Goal: Task Accomplishment & Management: Complete application form

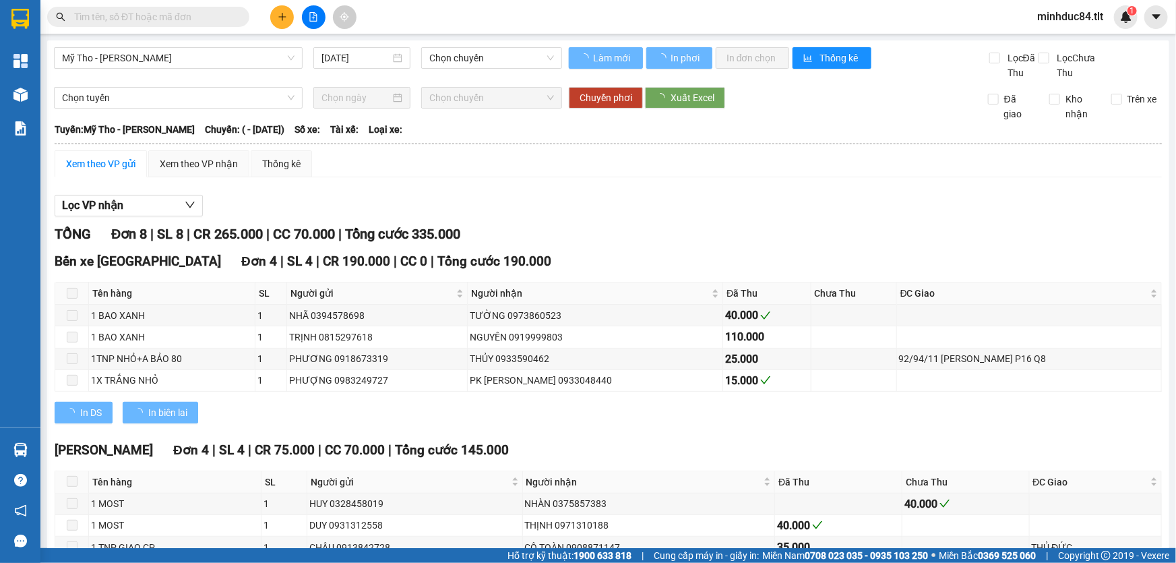
type input "[DATE]"
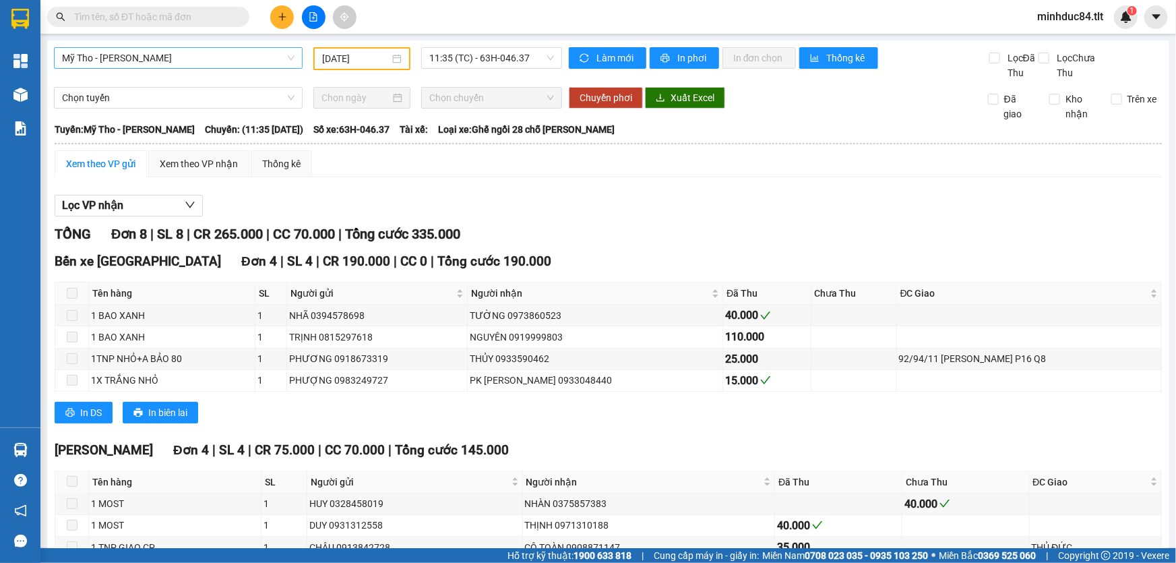
click at [224, 65] on span "Mỹ Tho - [PERSON_NAME]" at bounding box center [178, 58] width 232 height 20
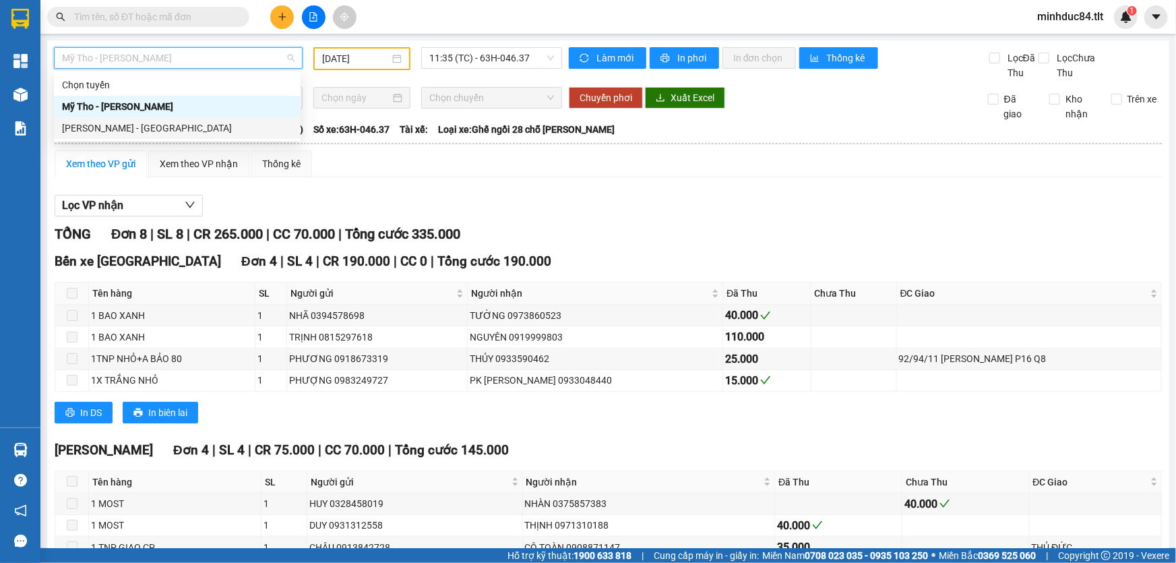
click at [115, 138] on div "[PERSON_NAME] - [GEOGRAPHIC_DATA]" at bounding box center [177, 128] width 247 height 22
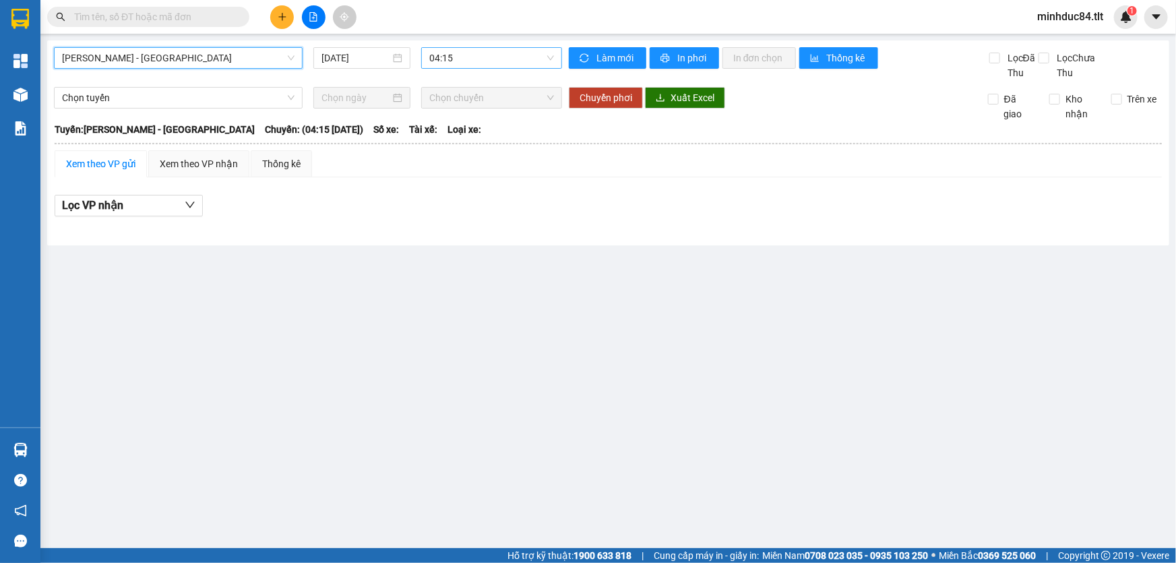
click at [521, 60] on span "04:15" at bounding box center [491, 58] width 125 height 20
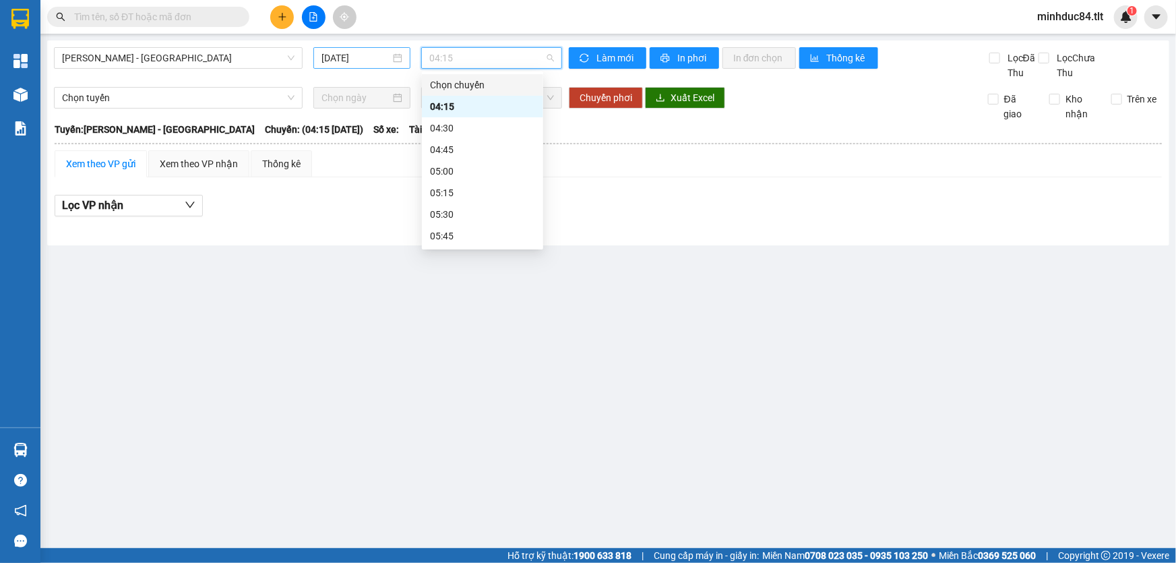
click at [343, 67] on div "[DATE]" at bounding box center [361, 58] width 97 height 22
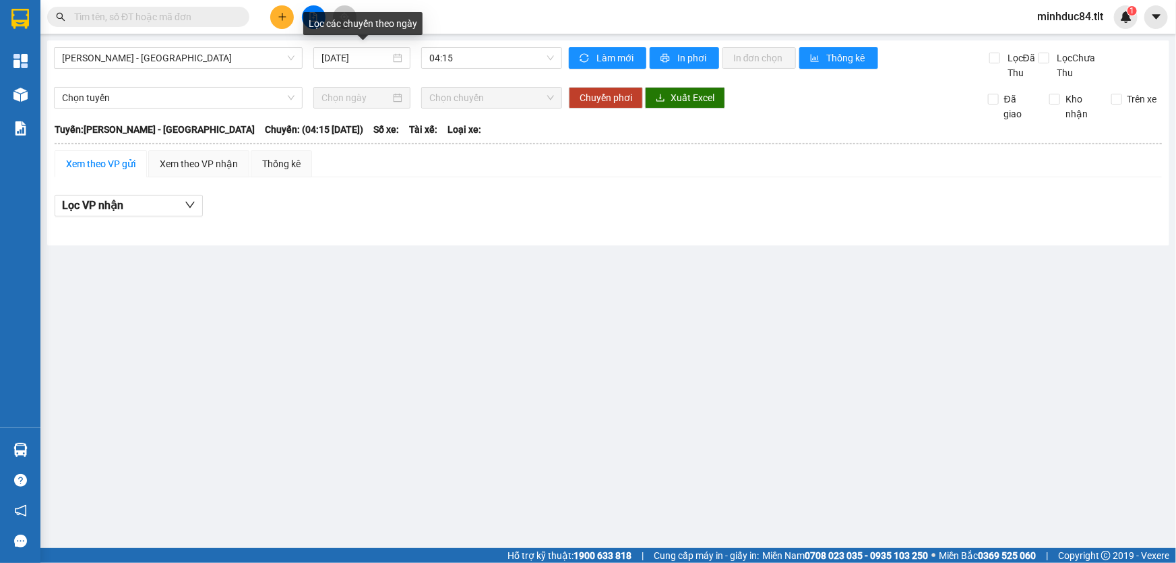
click at [348, 40] on div "Lọc các chuyến theo ngày" at bounding box center [362, 28] width 119 height 32
click at [356, 49] on div "[DATE]" at bounding box center [361, 58] width 97 height 22
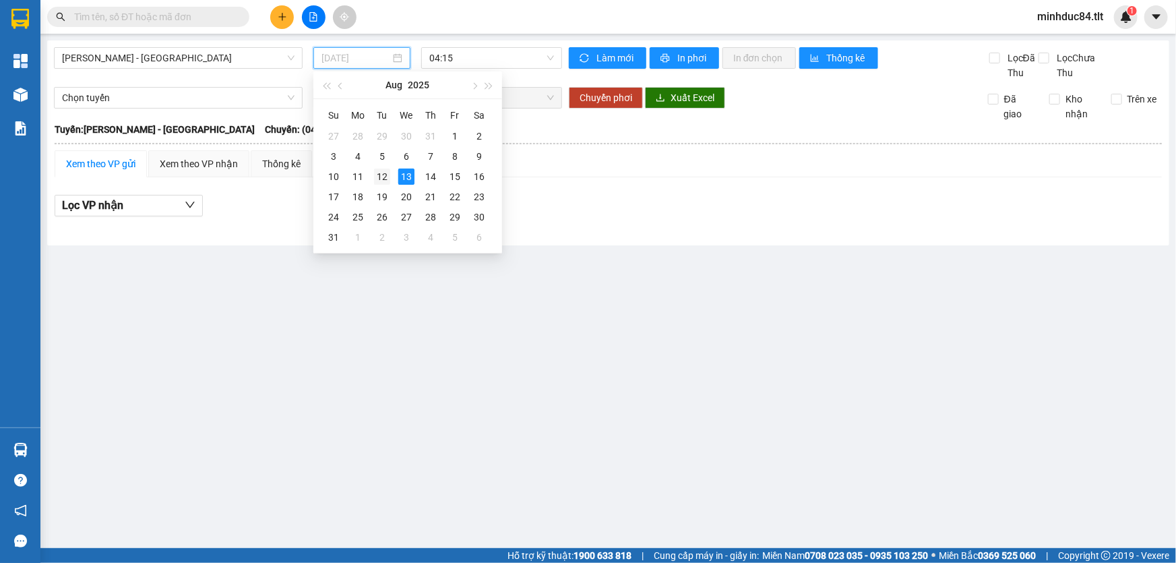
click at [385, 176] on div "12" at bounding box center [382, 176] width 16 height 16
type input "[DATE]"
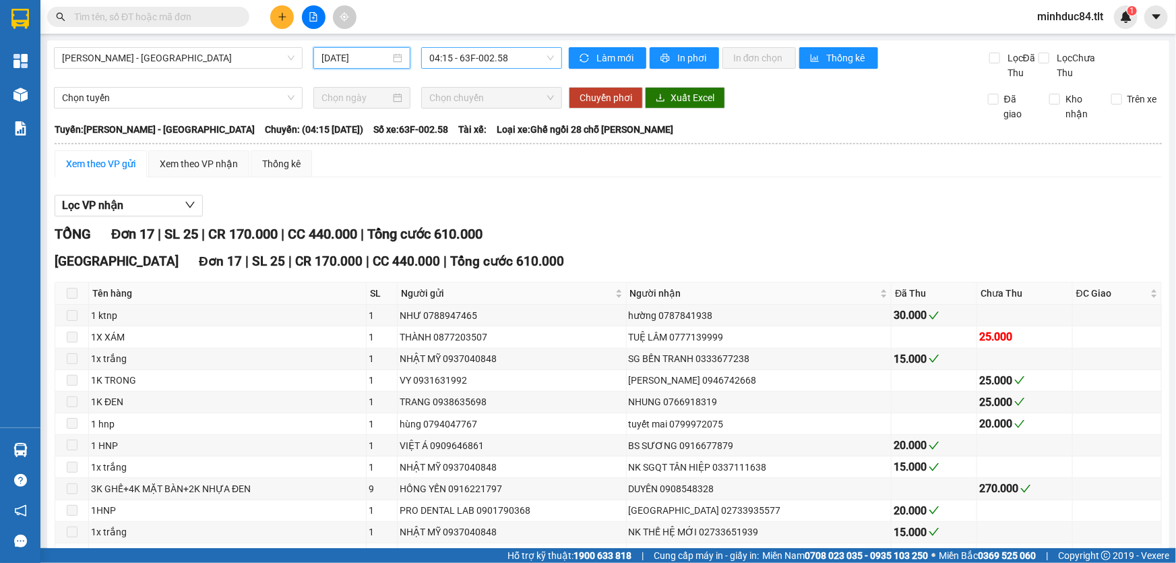
click at [477, 63] on span "04:15 - 63F-002.58" at bounding box center [491, 58] width 125 height 20
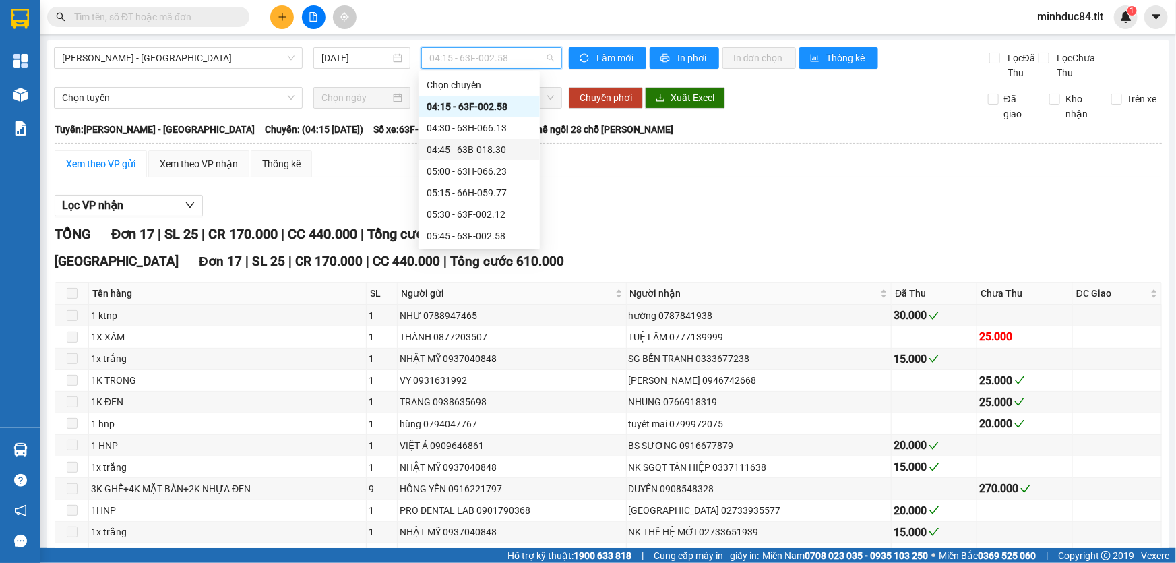
click at [473, 146] on div "04:45 - 63B-018.30" at bounding box center [478, 149] width 105 height 15
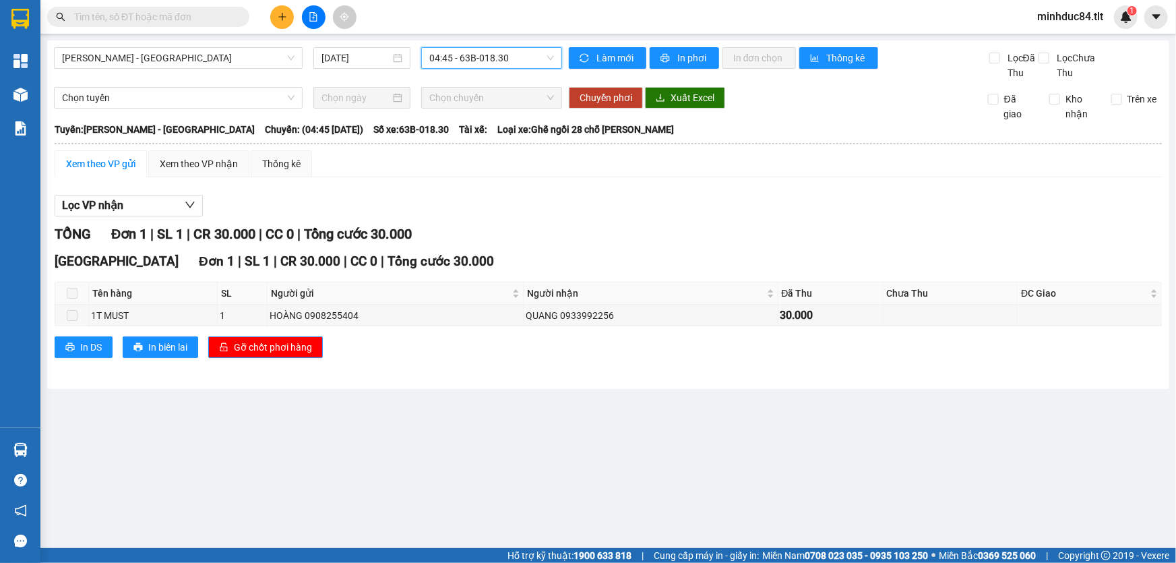
click at [195, 24] on input "text" at bounding box center [153, 16] width 159 height 15
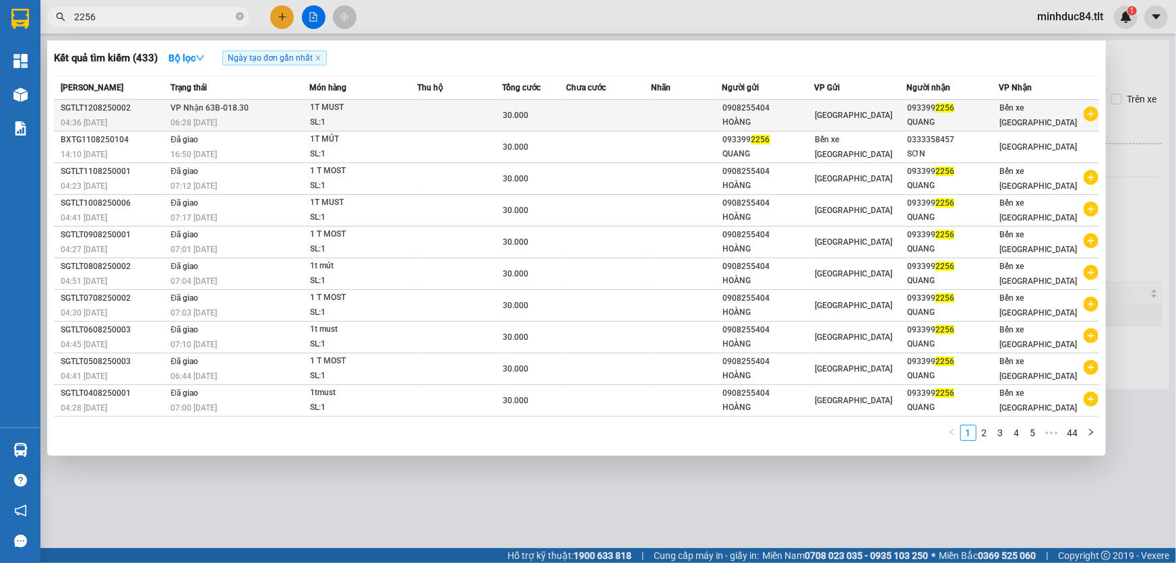
type input "2256"
click at [1056, 101] on td "Bến xe [GEOGRAPHIC_DATA]" at bounding box center [1048, 116] width 100 height 32
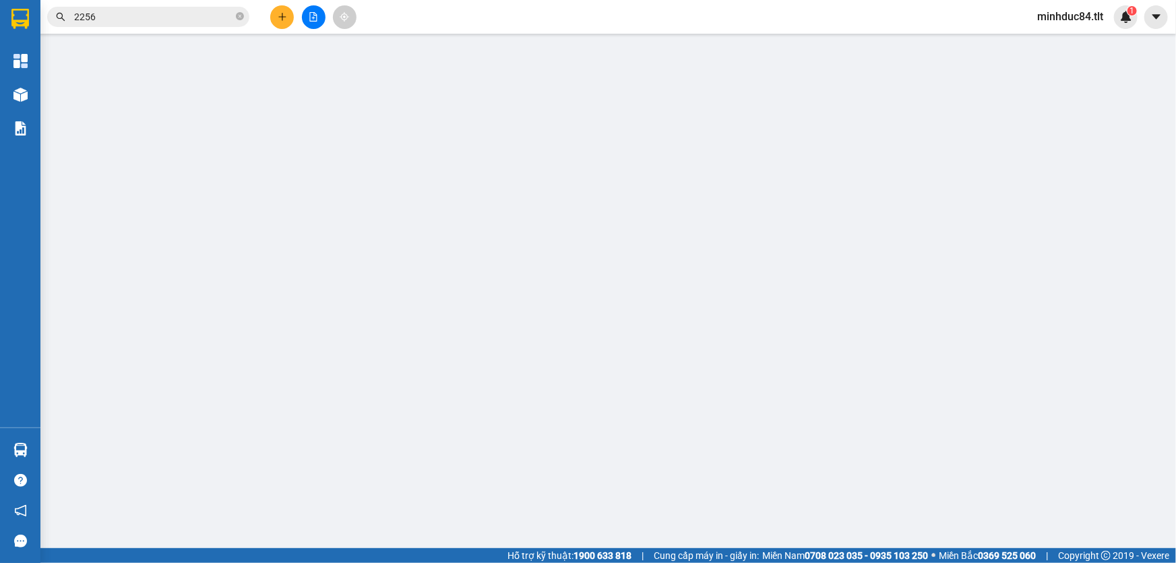
type input "0908255404"
type input "HOÀNG"
type input "0933992256"
type input "QUANG"
type input "30.000"
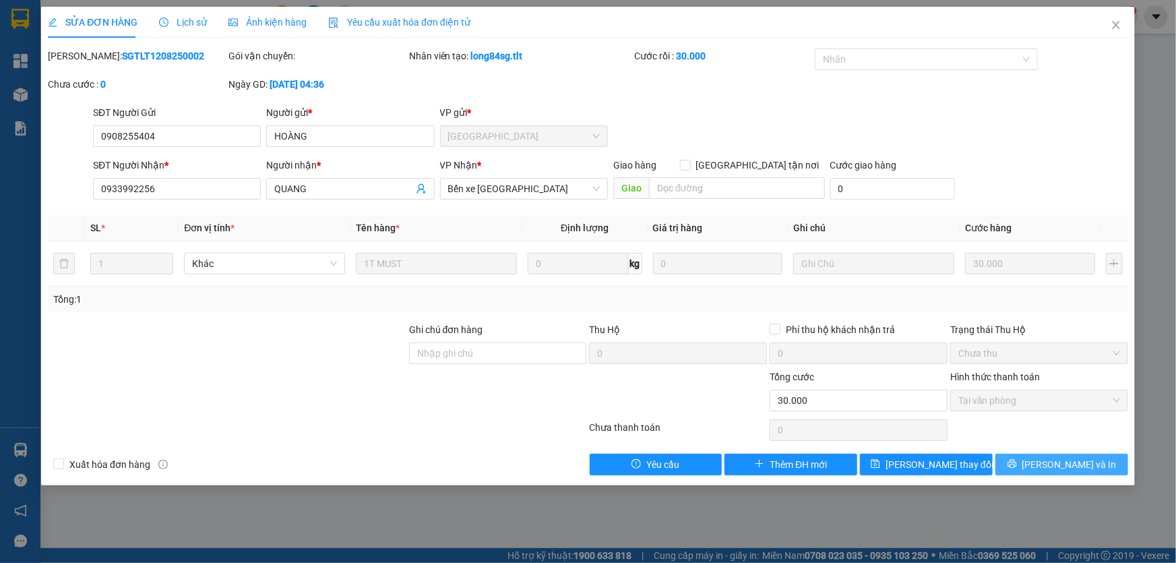
click at [1060, 468] on span "[PERSON_NAME] và In" at bounding box center [1069, 464] width 94 height 15
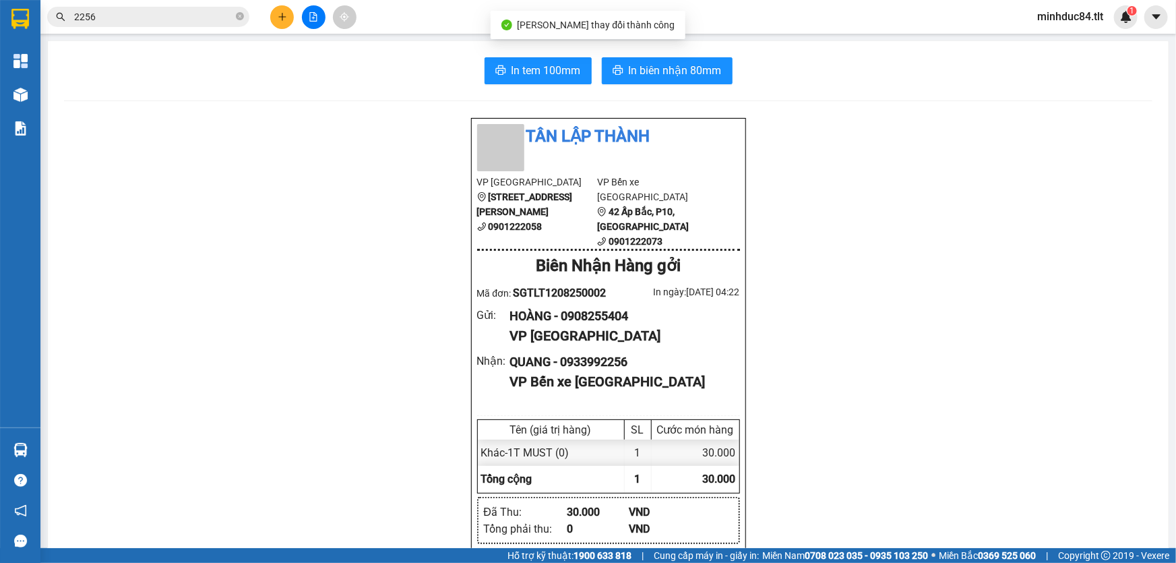
click at [154, 30] on div "Kết quả tìm kiếm ( 433 ) Bộ lọc Ngày tạo đơn gần nhất Mã ĐH Trạng thái Món hàng…" at bounding box center [588, 17] width 1176 height 34
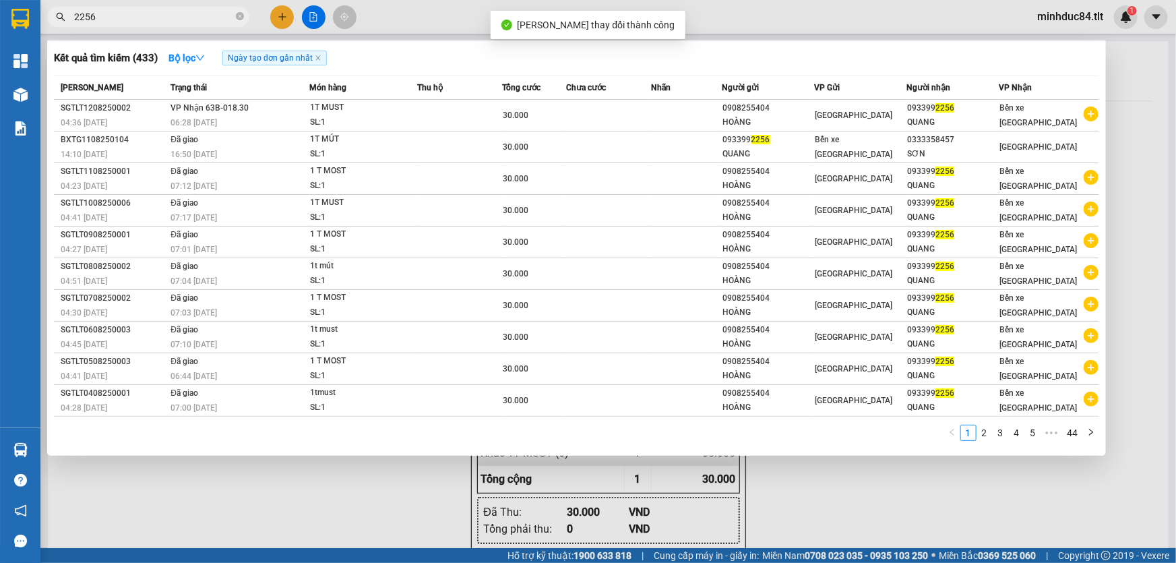
drag, startPoint x: 161, startPoint y: 26, endPoint x: 162, endPoint y: 20, distance: 6.9
click at [161, 26] on span "2256" at bounding box center [148, 17] width 202 height 20
click at [162, 20] on input "2256" at bounding box center [153, 16] width 159 height 15
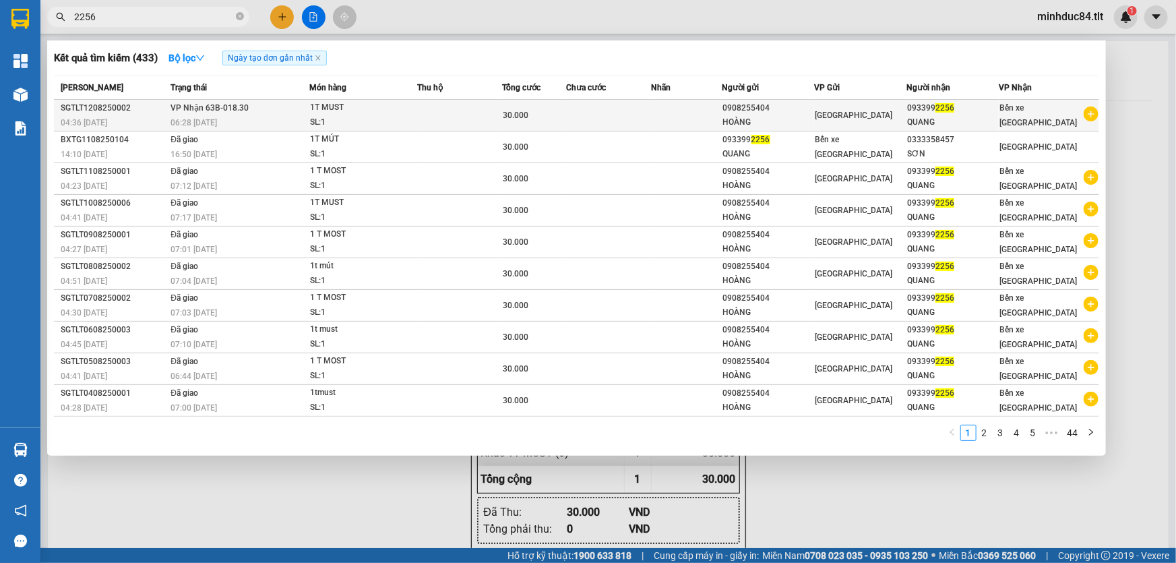
click at [592, 109] on td at bounding box center [608, 116] width 85 height 32
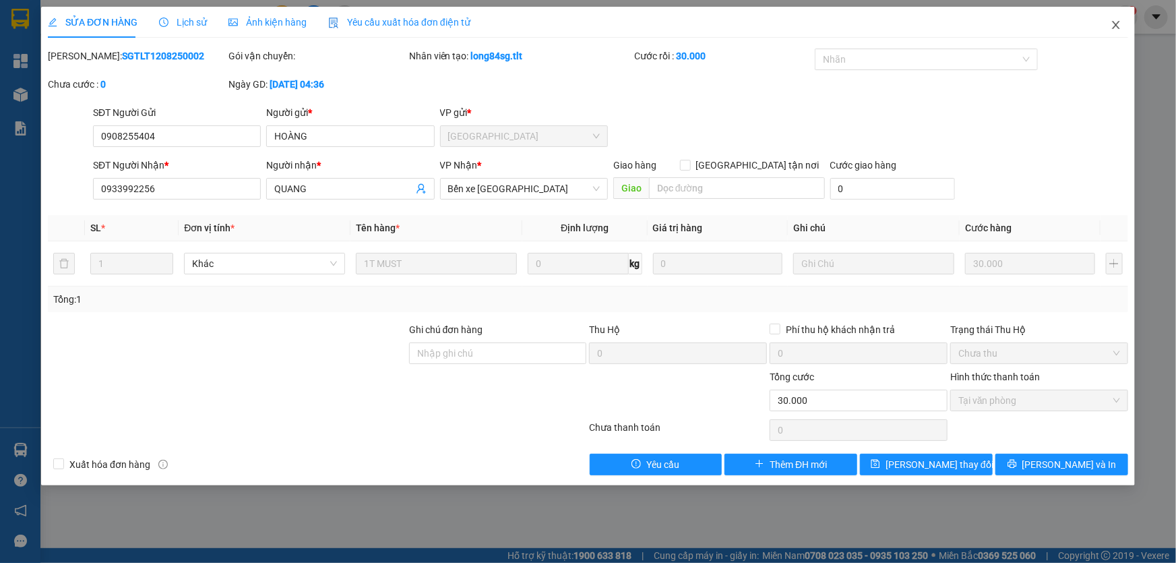
click at [1118, 32] on span "Close" at bounding box center [1116, 26] width 38 height 38
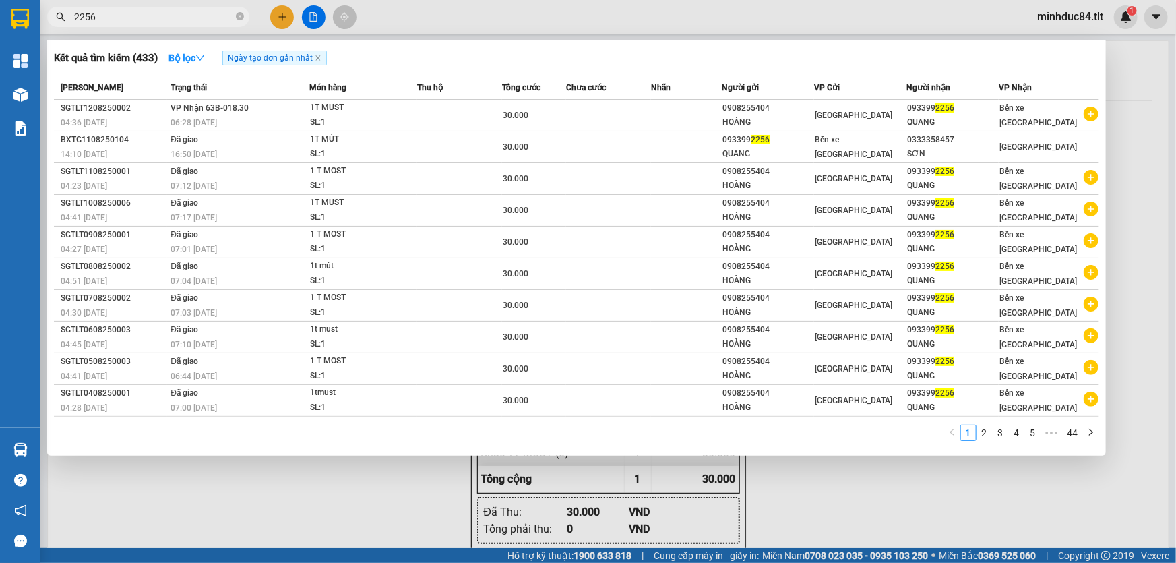
click at [216, 17] on input "2256" at bounding box center [153, 16] width 159 height 15
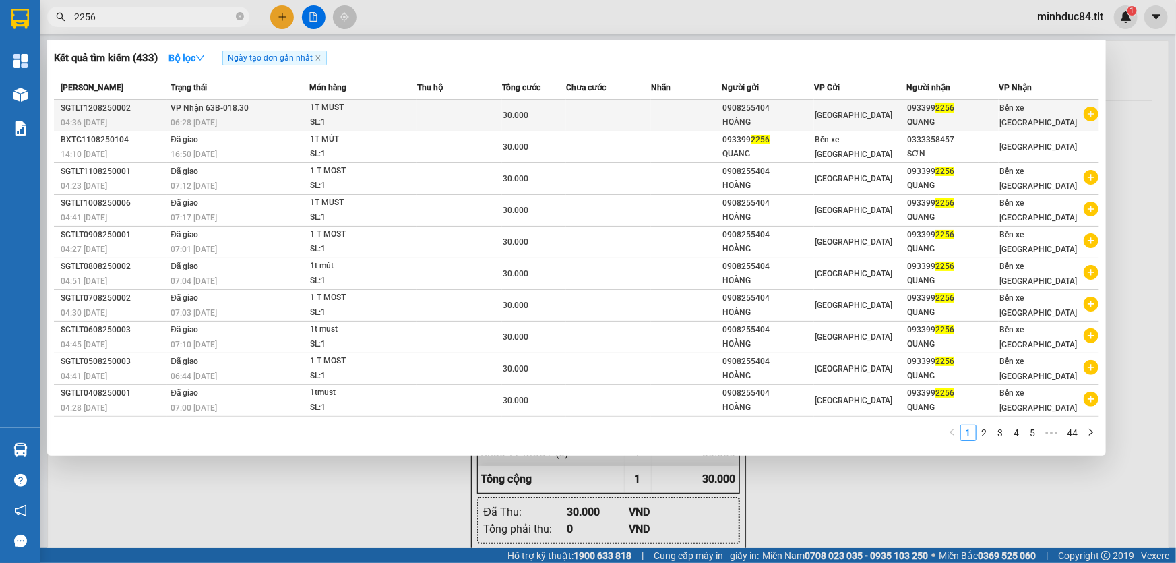
click at [1091, 119] on icon "plus-circle" at bounding box center [1090, 113] width 15 height 15
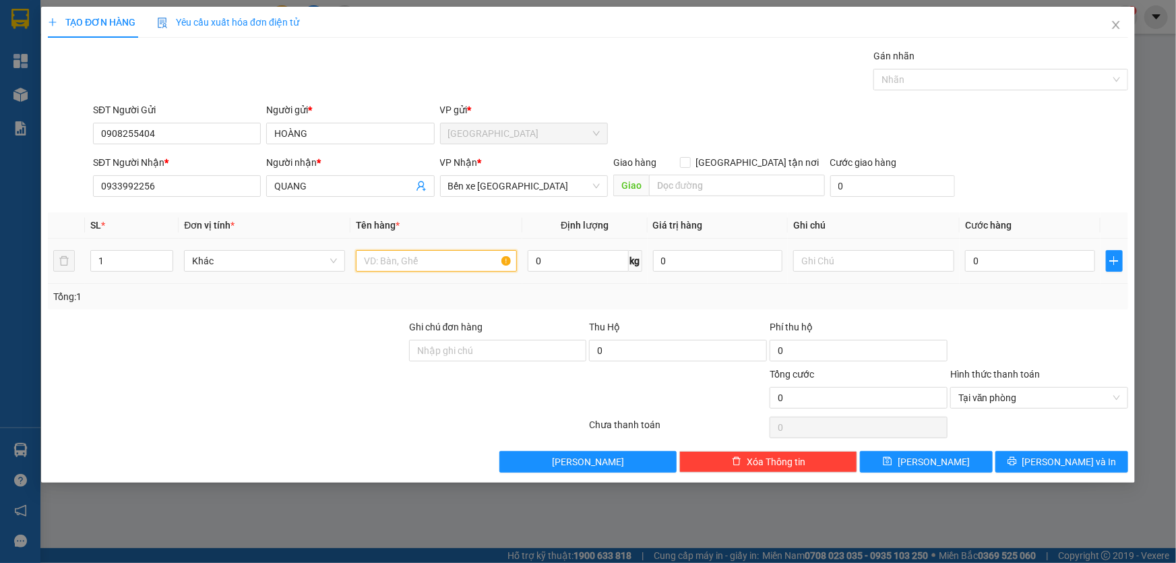
click at [464, 264] on input "text" at bounding box center [436, 261] width 161 height 22
type input "1tmust"
click at [1035, 255] on input "0" at bounding box center [1030, 261] width 130 height 22
type input "3"
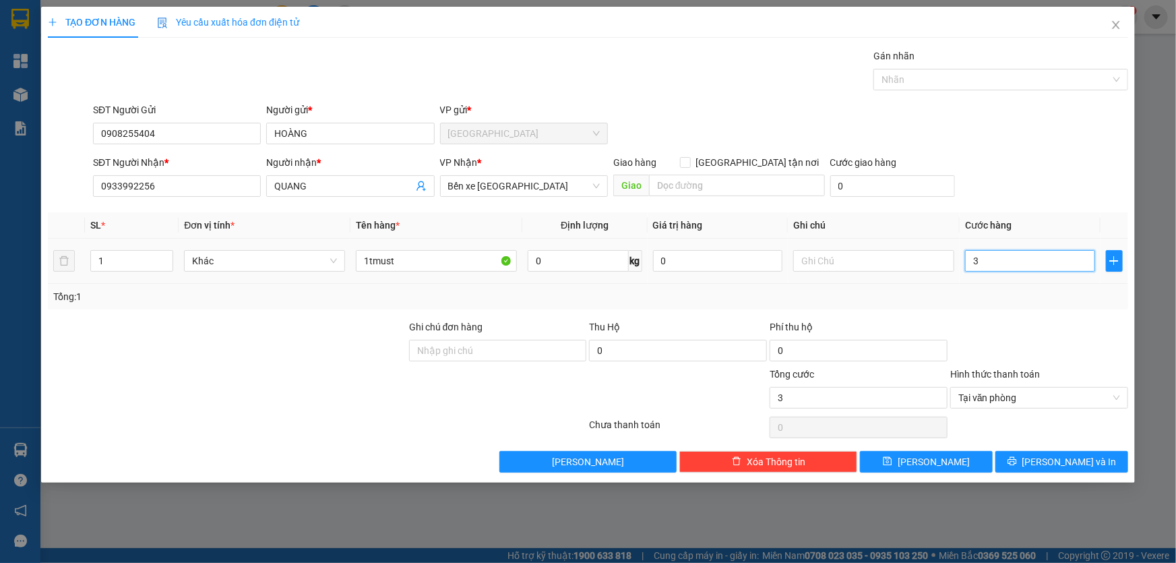
type input "30"
type input "30.000"
click at [1087, 472] on div "TẠO ĐƠN HÀNG Yêu cầu xuất hóa đơn điện tử Transit Pickup Surcharge Ids Transit …" at bounding box center [587, 245] width 1093 height 476
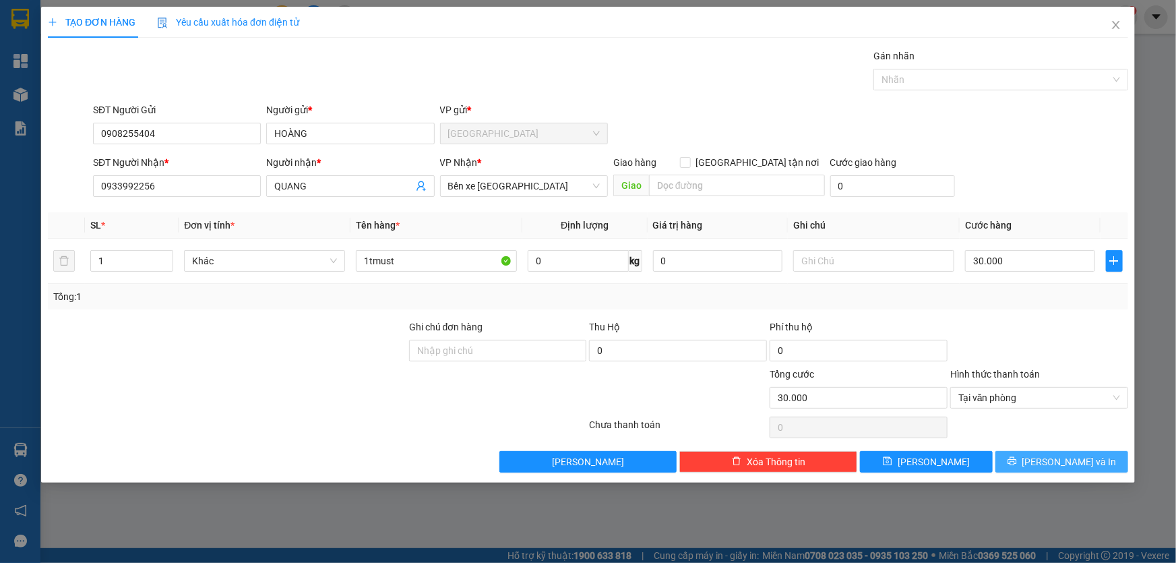
click at [1091, 467] on button "[PERSON_NAME] và In" at bounding box center [1061, 462] width 133 height 22
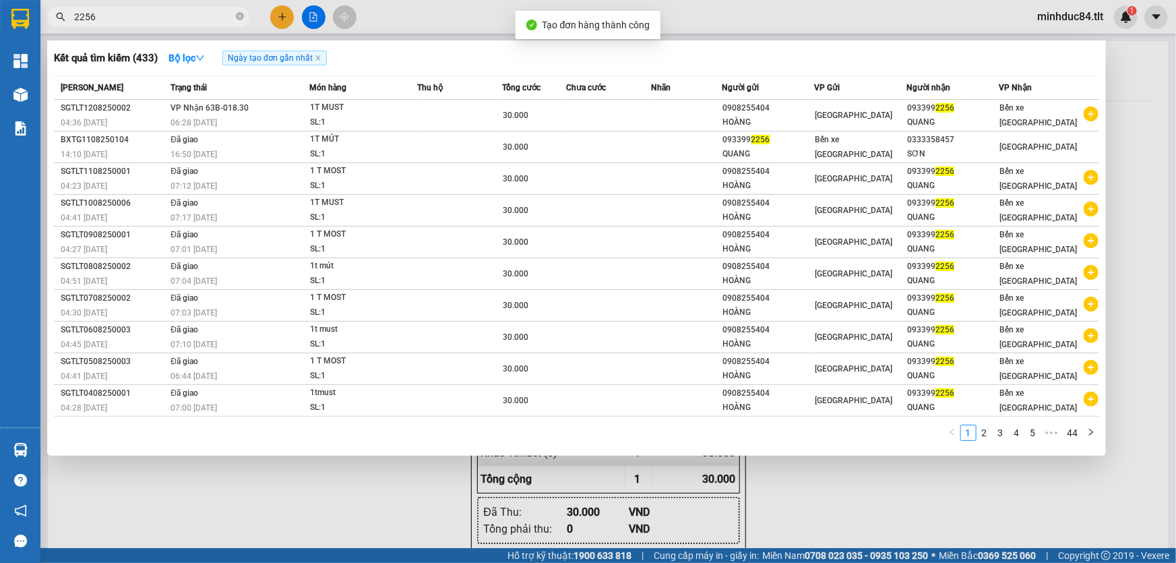
click at [818, 490] on div at bounding box center [588, 281] width 1176 height 563
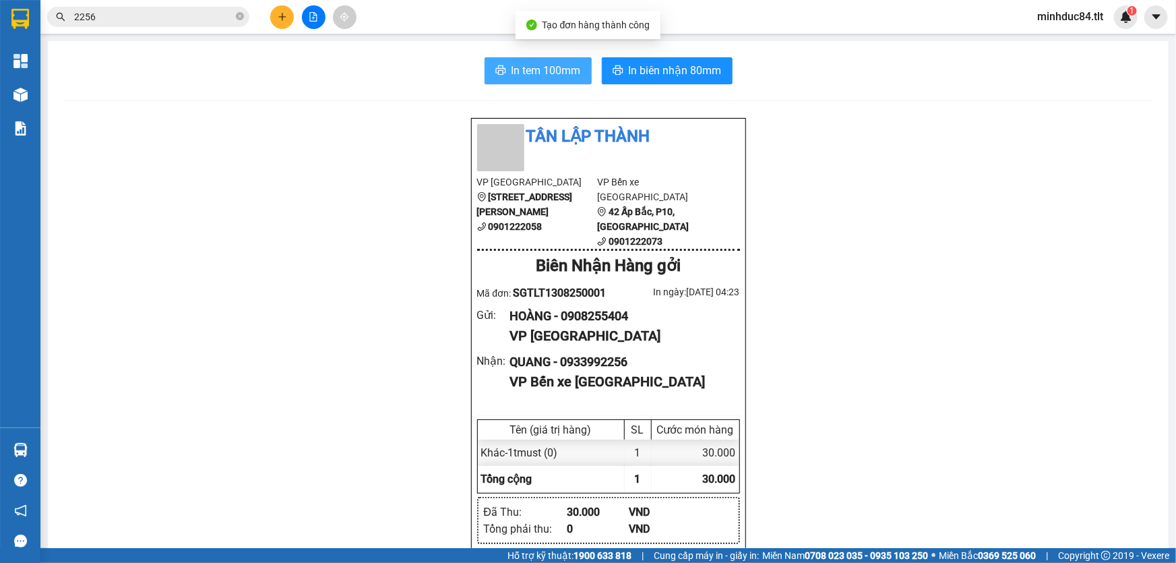
click at [562, 67] on span "In tem 100mm" at bounding box center [545, 70] width 69 height 17
click at [236, 18] on icon "close-circle" at bounding box center [240, 16] width 8 height 8
click at [216, 18] on input "text" at bounding box center [153, 16] width 159 height 15
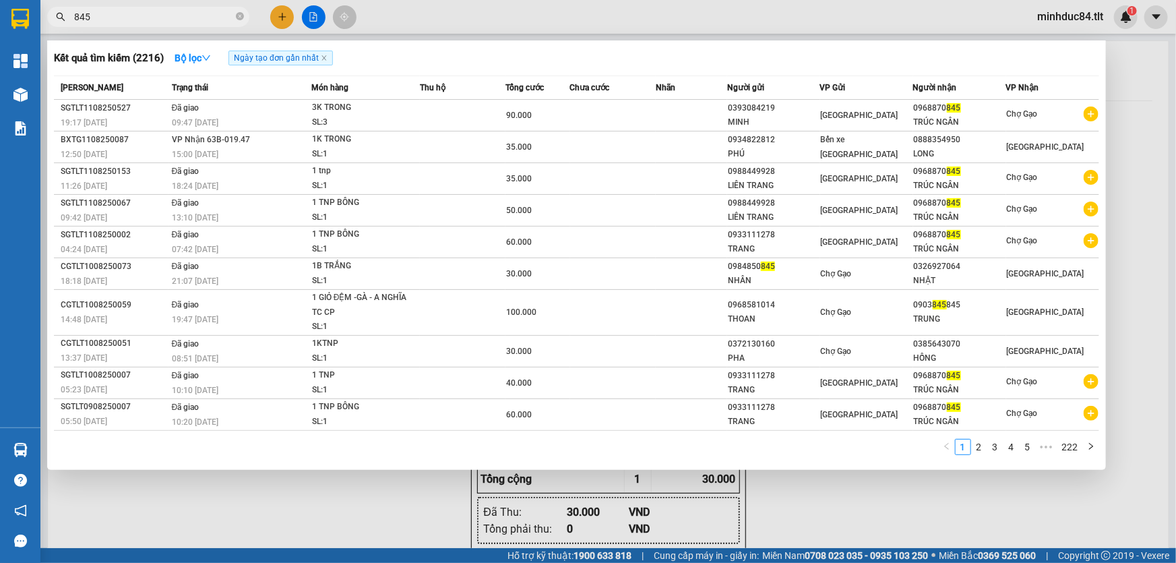
type input "845"
click at [1099, 108] on div "Kết quả tìm kiếm ( 2216 ) Bộ lọc Ngày tạo đơn gần nhất Mã ĐH Trạng thái Món hàn…" at bounding box center [576, 254] width 1058 height 429
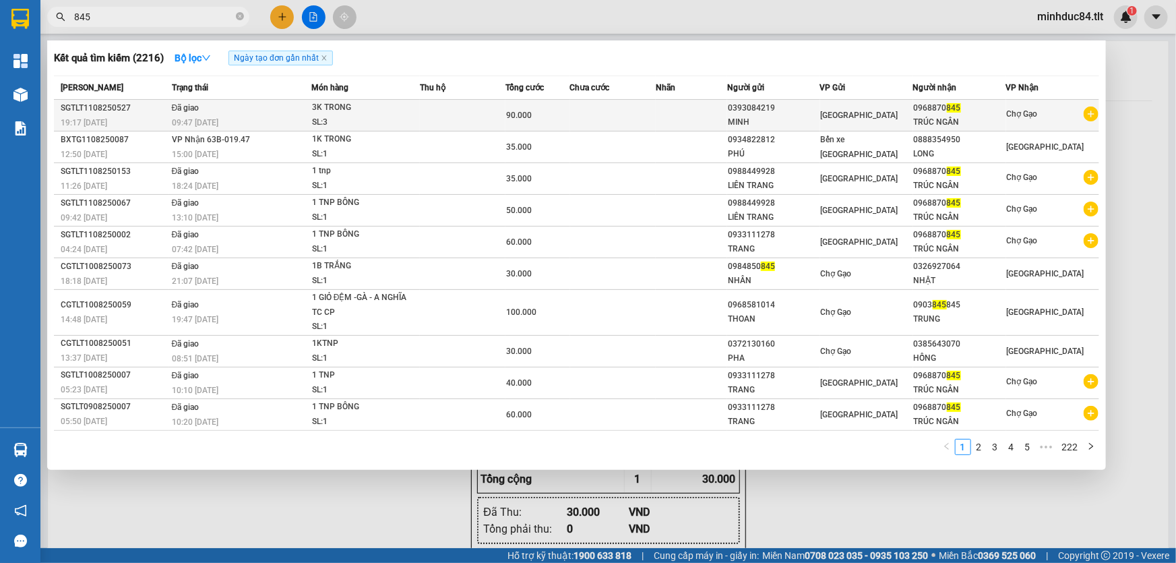
click at [1091, 113] on icon "plus-circle" at bounding box center [1090, 113] width 15 height 15
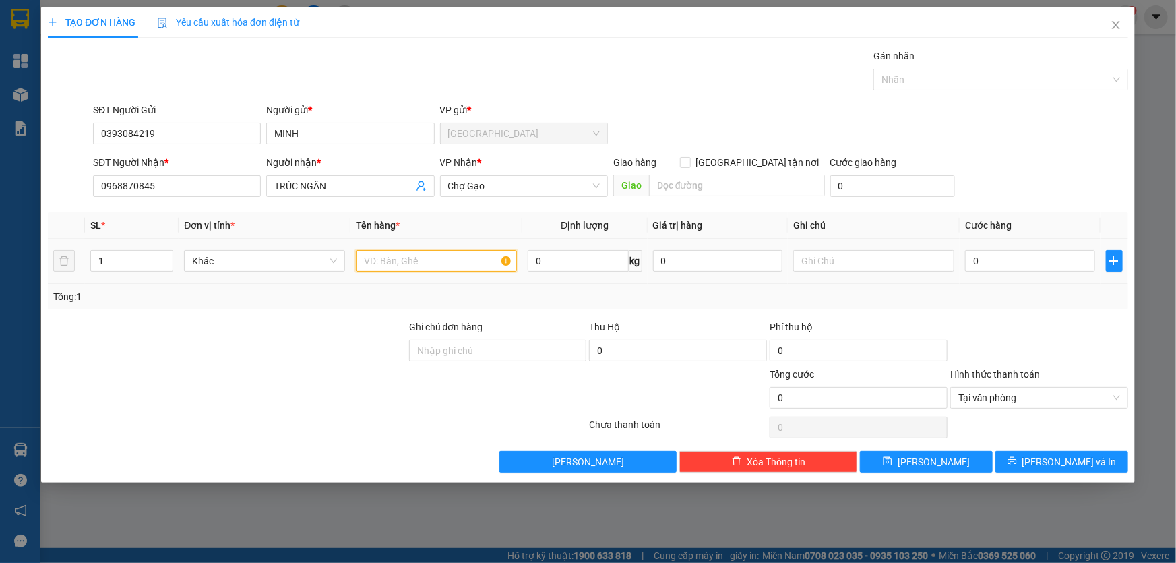
click at [391, 259] on input "text" at bounding box center [436, 261] width 161 height 22
type input "1tnp"
click at [1015, 262] on input "0" at bounding box center [1030, 261] width 130 height 22
type input "4"
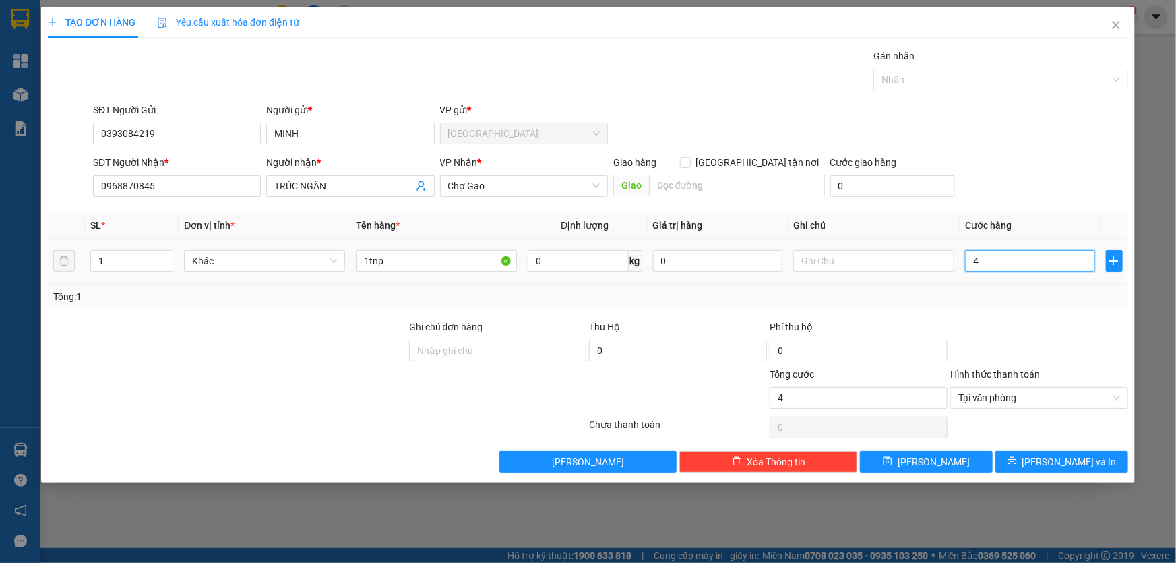
type input "40"
type input "40.000"
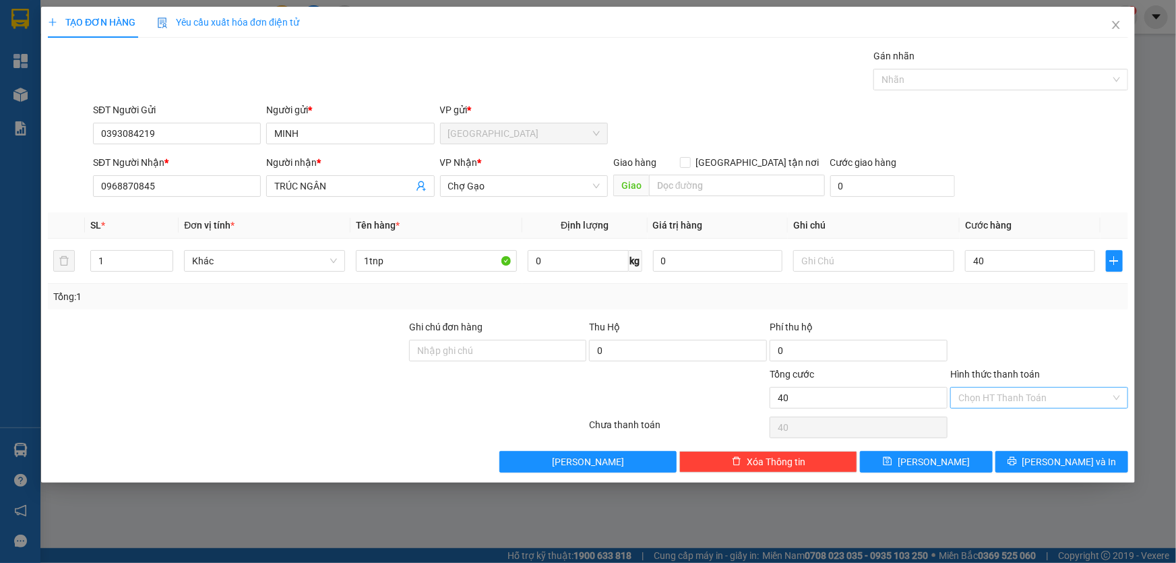
type input "40.000"
click at [1032, 362] on div at bounding box center [1039, 342] width 181 height 47
click at [1044, 457] on button "[PERSON_NAME] và In" at bounding box center [1061, 462] width 133 height 22
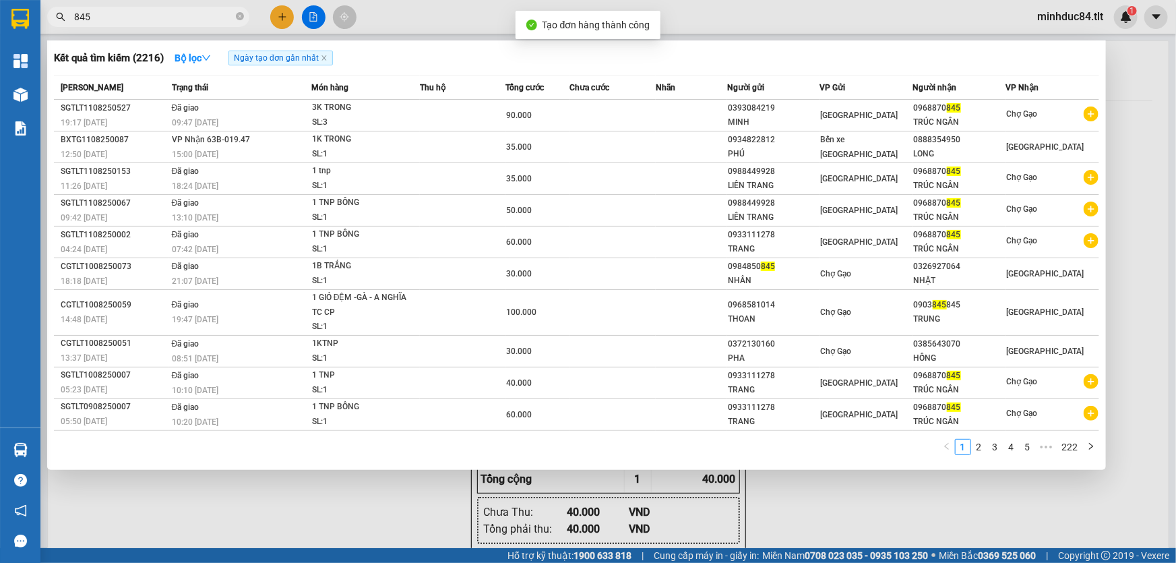
click at [684, 20] on div at bounding box center [588, 281] width 1176 height 563
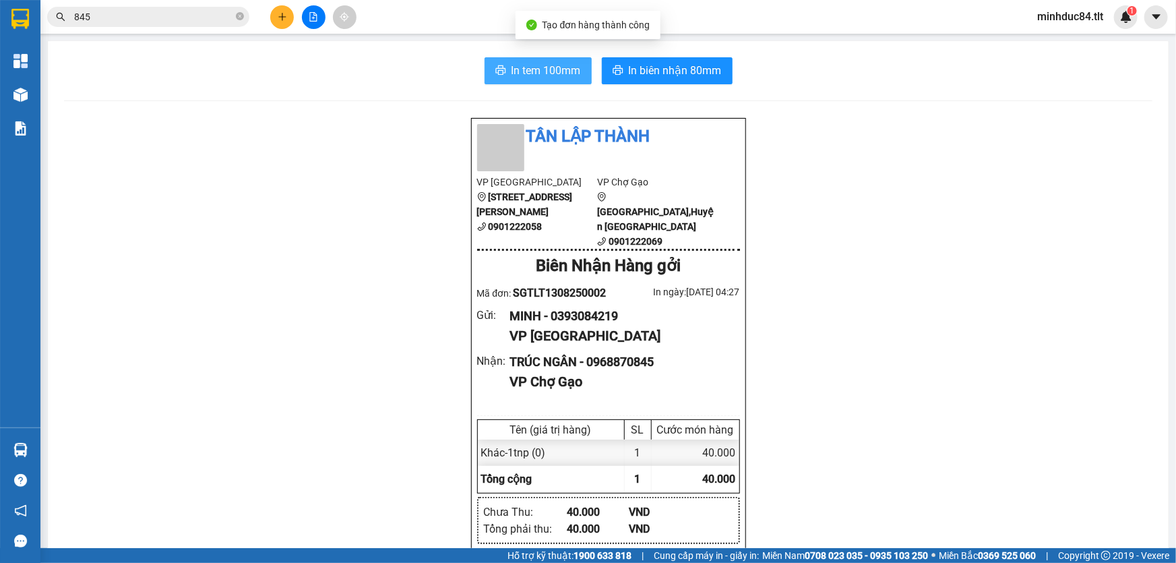
click at [532, 64] on span "In tem 100mm" at bounding box center [545, 70] width 69 height 17
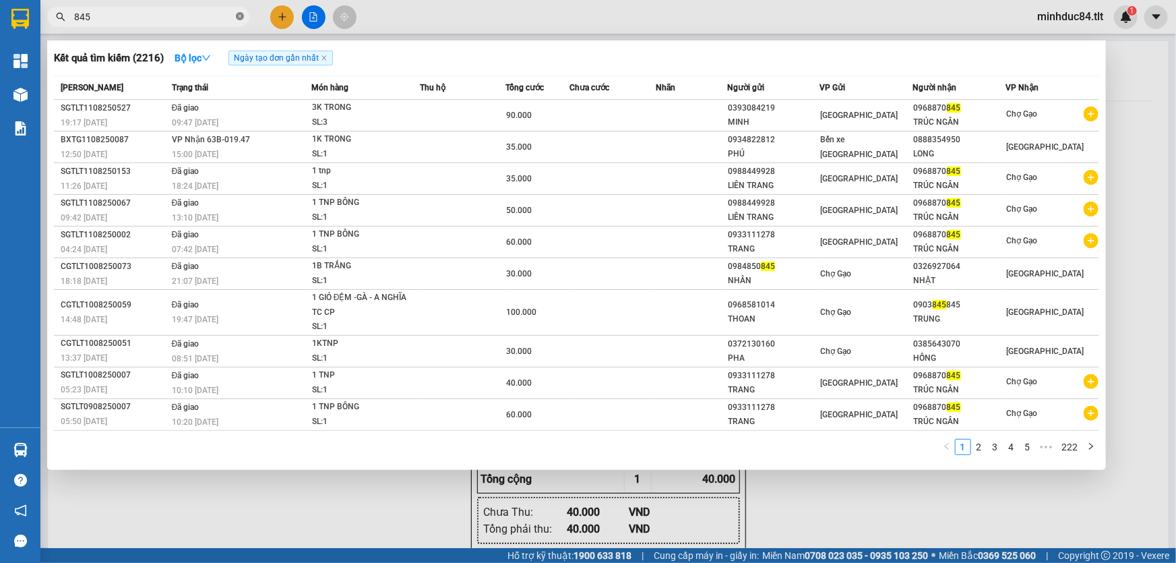
click at [241, 18] on icon "close-circle" at bounding box center [240, 16] width 8 height 8
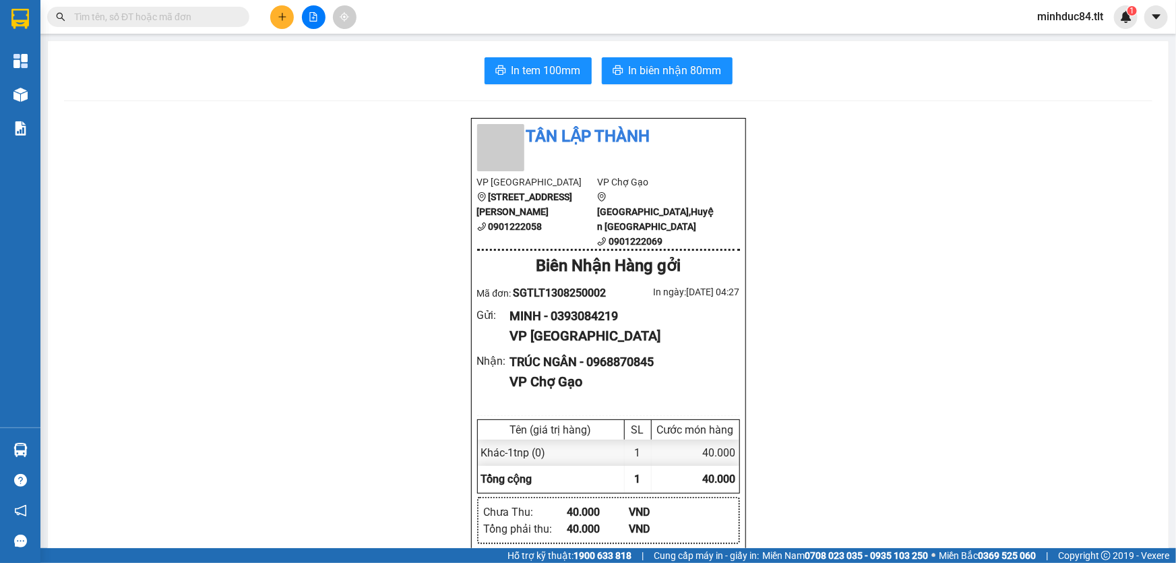
click at [202, 20] on input "text" at bounding box center [153, 16] width 159 height 15
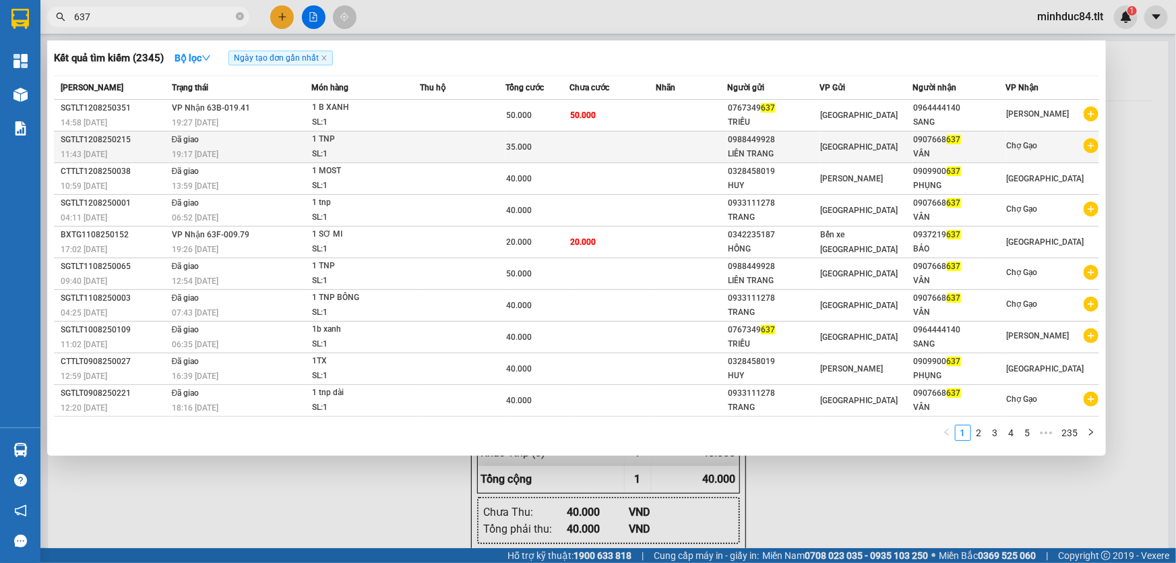
type input "637"
click at [1092, 144] on icon "plus-circle" at bounding box center [1090, 145] width 15 height 15
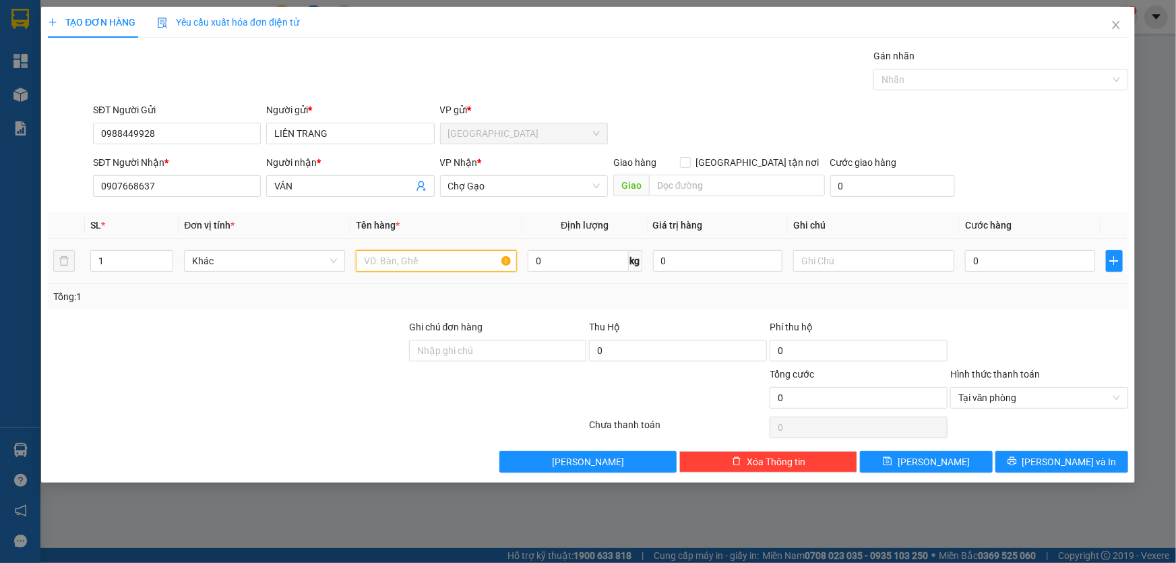
click at [436, 269] on input "text" at bounding box center [436, 261] width 161 height 22
type input "1tnp"
click at [1017, 260] on input "0" at bounding box center [1030, 261] width 130 height 22
type input "5"
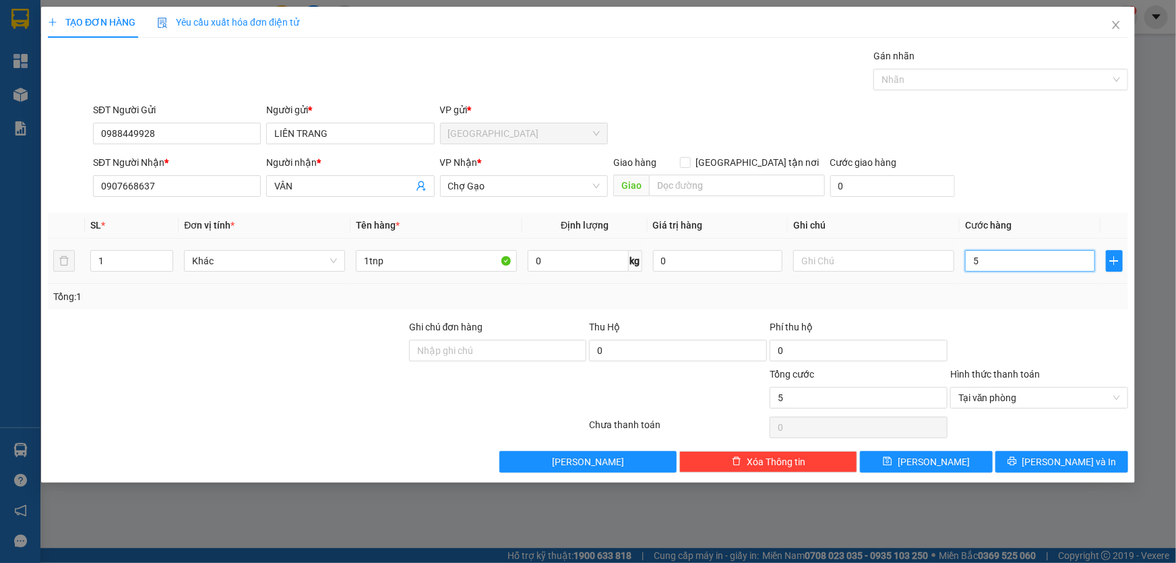
type input "50"
type input "50.000"
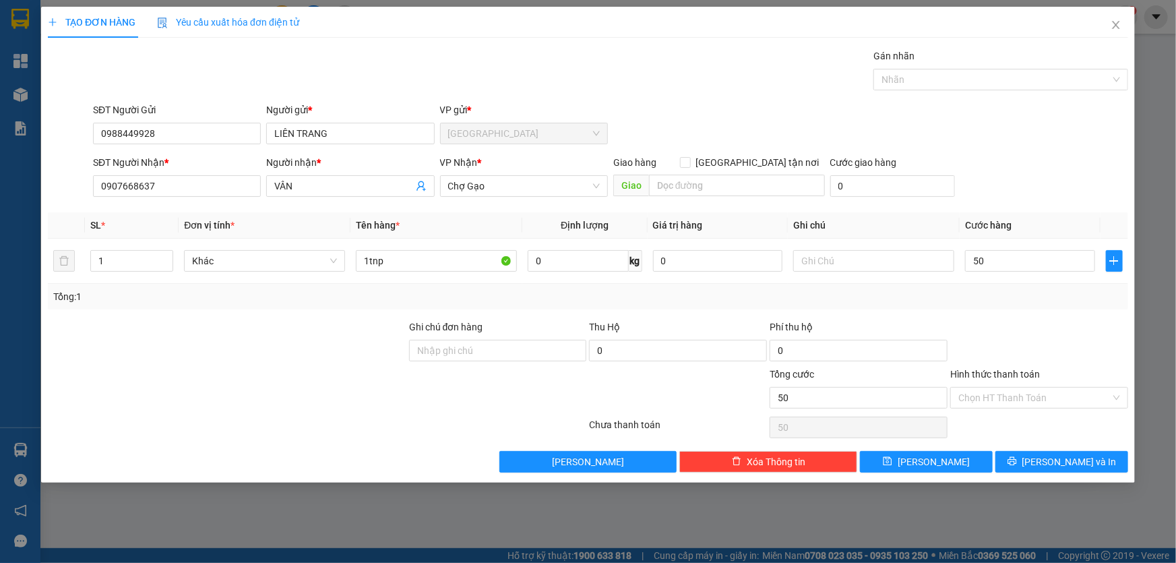
type input "50.000"
click at [1054, 344] on div at bounding box center [1039, 342] width 181 height 47
drag, startPoint x: 1056, startPoint y: 445, endPoint x: 1060, endPoint y: 465, distance: 20.8
click at [1058, 451] on div "Transit Pickup Surcharge Ids Transit Deliver Surcharge Ids Transit Deliver Surc…" at bounding box center [588, 261] width 1080 height 424
drag, startPoint x: 1060, startPoint y: 465, endPoint x: 1013, endPoint y: 397, distance: 82.2
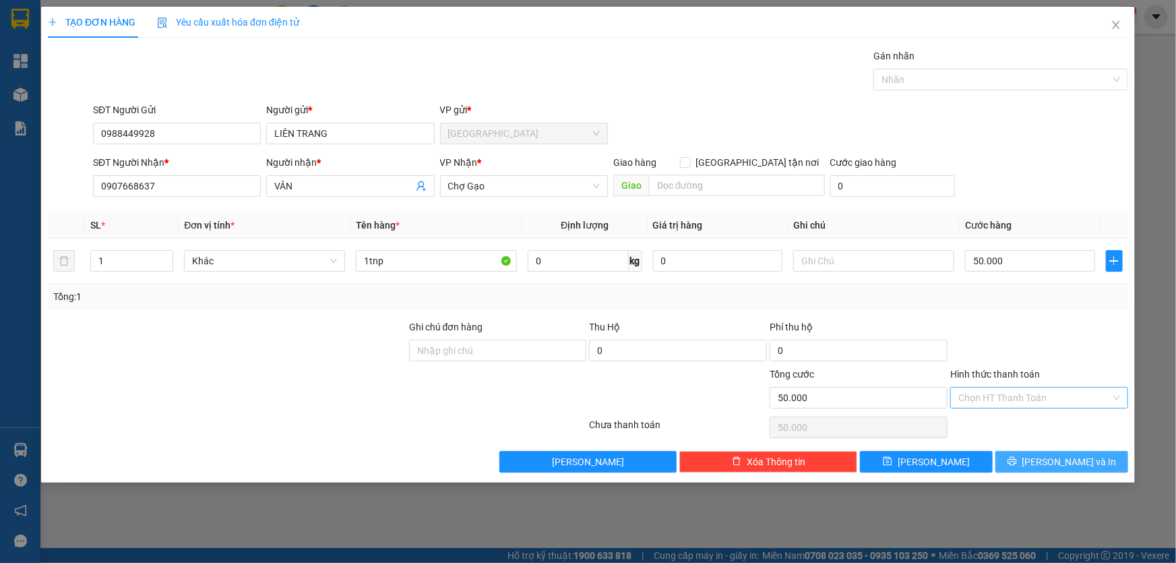
click at [1060, 466] on span "[PERSON_NAME] và In" at bounding box center [1069, 461] width 94 height 15
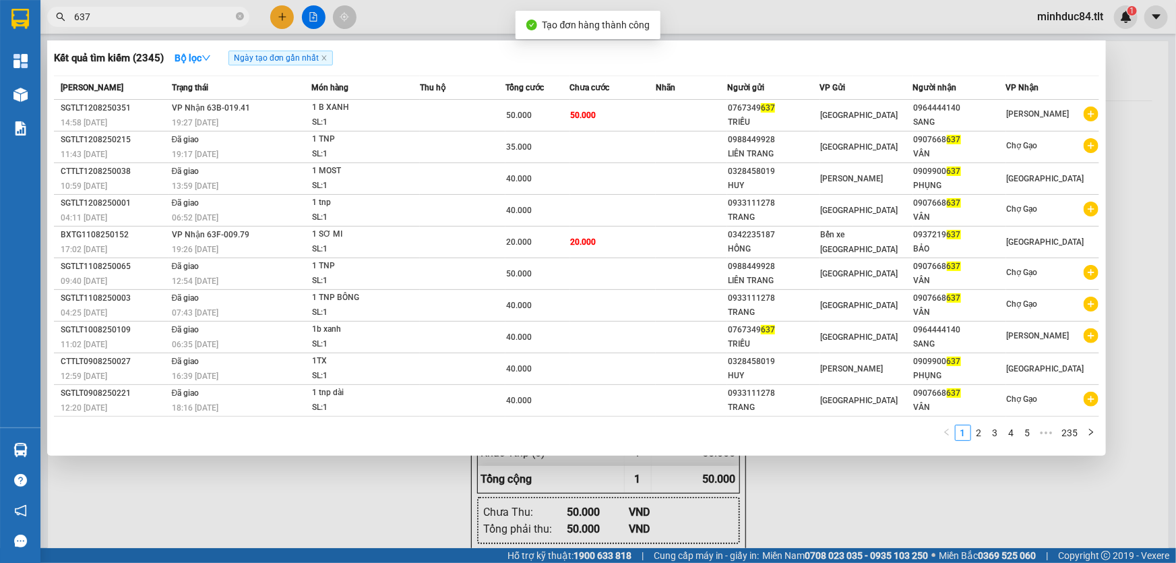
click at [920, 488] on div at bounding box center [588, 281] width 1176 height 563
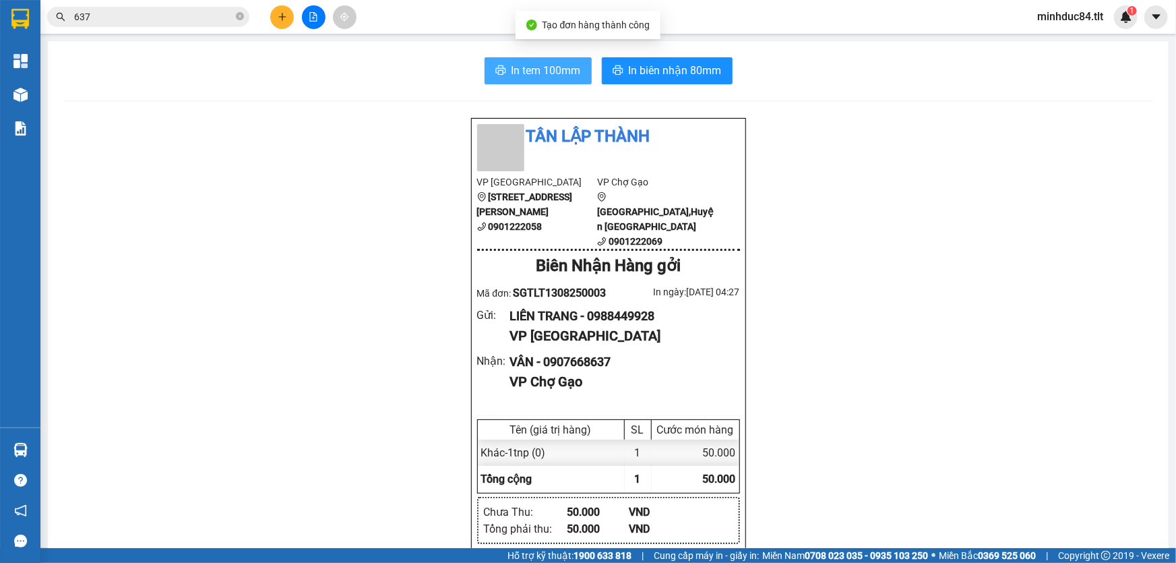
click at [536, 71] on span "In tem 100mm" at bounding box center [545, 70] width 69 height 17
drag, startPoint x: 253, startPoint y: 20, endPoint x: 243, endPoint y: 22, distance: 9.6
click at [249, 20] on div "637" at bounding box center [131, 17] width 263 height 20
click at [241, 21] on span at bounding box center [240, 17] width 8 height 13
click at [223, 20] on input "text" at bounding box center [153, 16] width 159 height 15
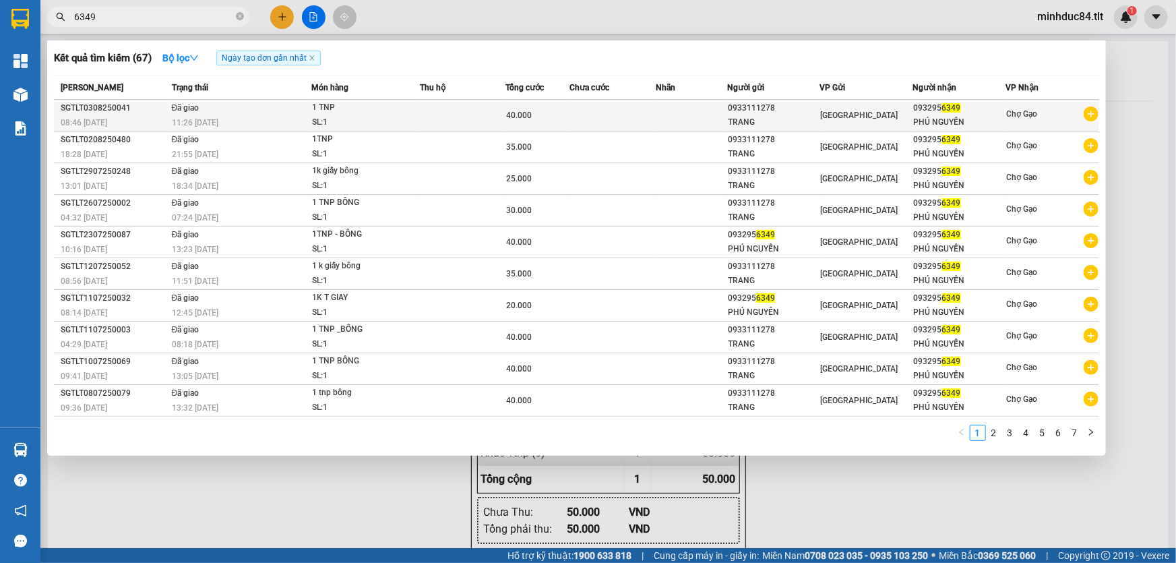
type input "6349"
click at [1092, 117] on icon "plus-circle" at bounding box center [1090, 113] width 15 height 15
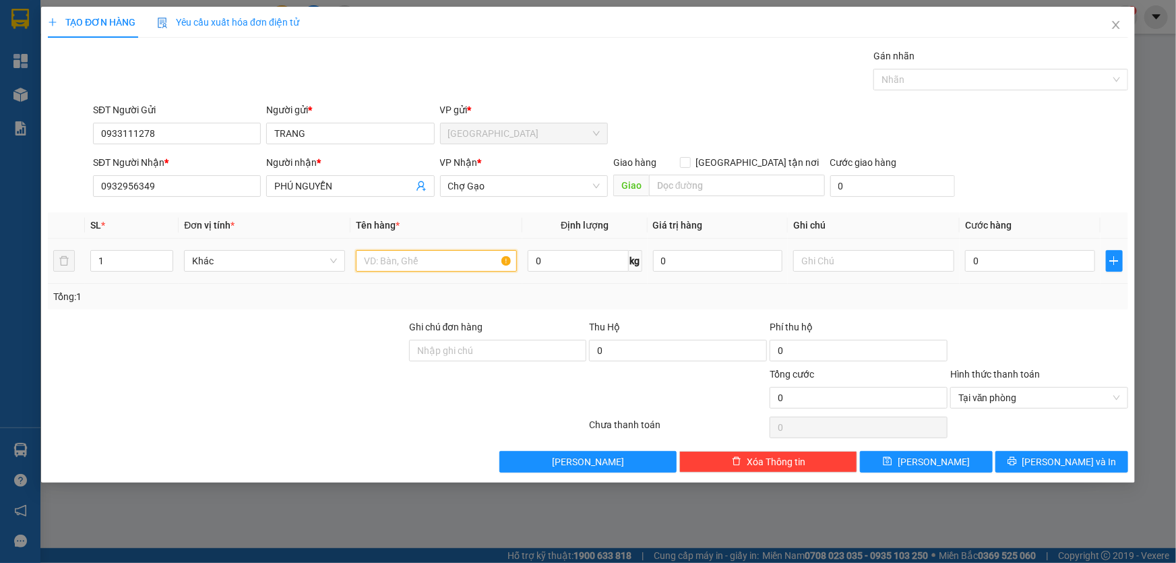
click at [424, 269] on input "text" at bounding box center [436, 261] width 161 height 22
type input "1tnp"
click at [1042, 265] on input "0" at bounding box center [1030, 261] width 130 height 22
type input "5"
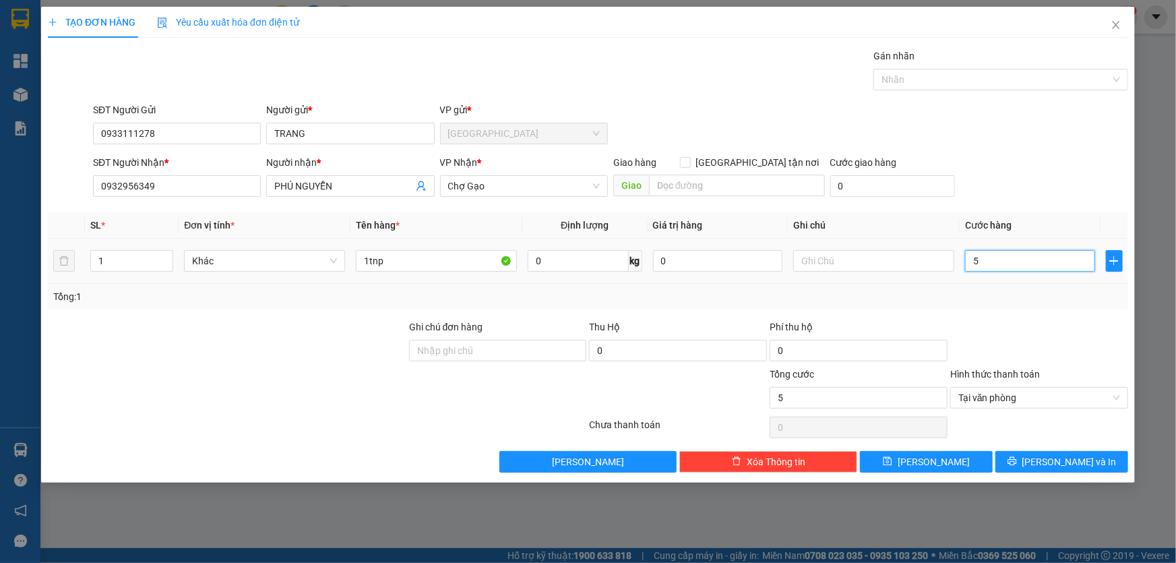
type input "50"
type input "50.000"
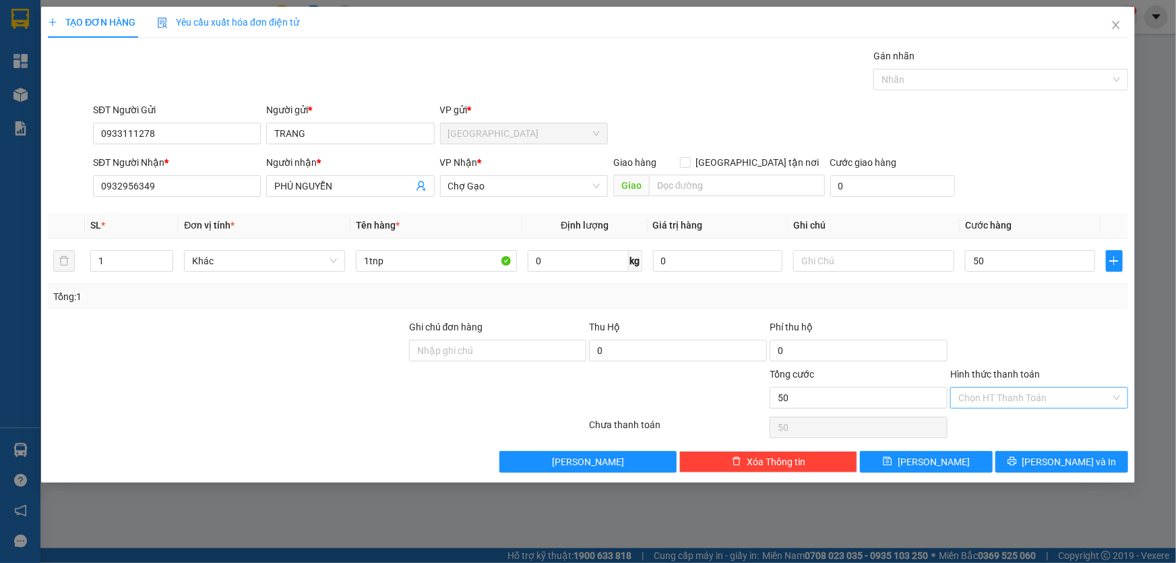
type input "50.000"
drag, startPoint x: 1061, startPoint y: 305, endPoint x: 1047, endPoint y: 333, distance: 31.6
click at [1061, 304] on div "Tổng: 1" at bounding box center [588, 297] width 1080 height 26
click at [1021, 457] on button "[PERSON_NAME] và In" at bounding box center [1061, 462] width 133 height 22
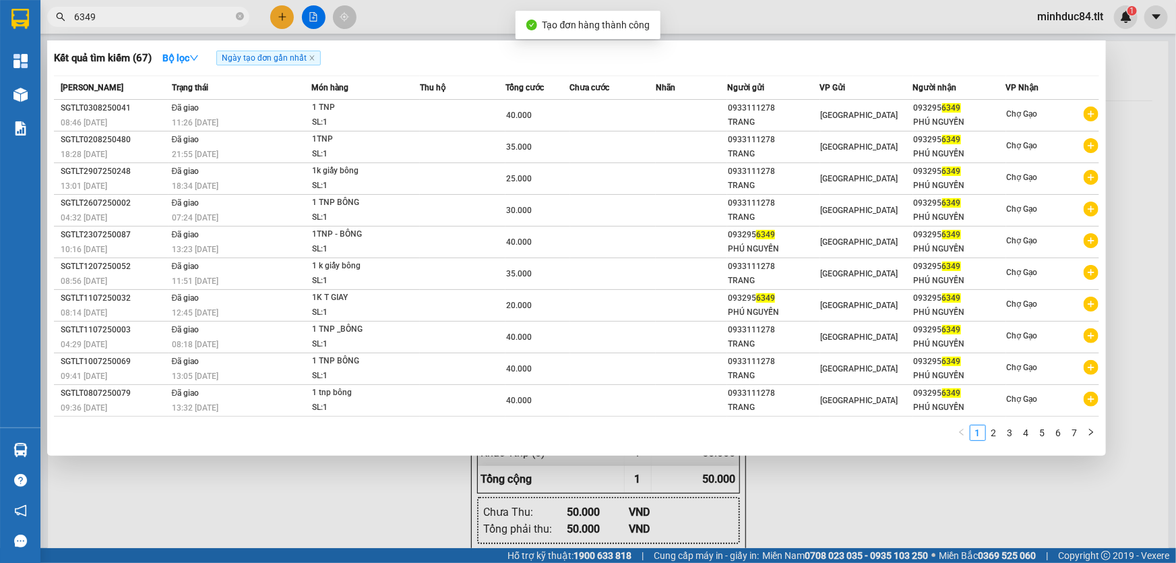
click at [867, 482] on div at bounding box center [588, 281] width 1176 height 563
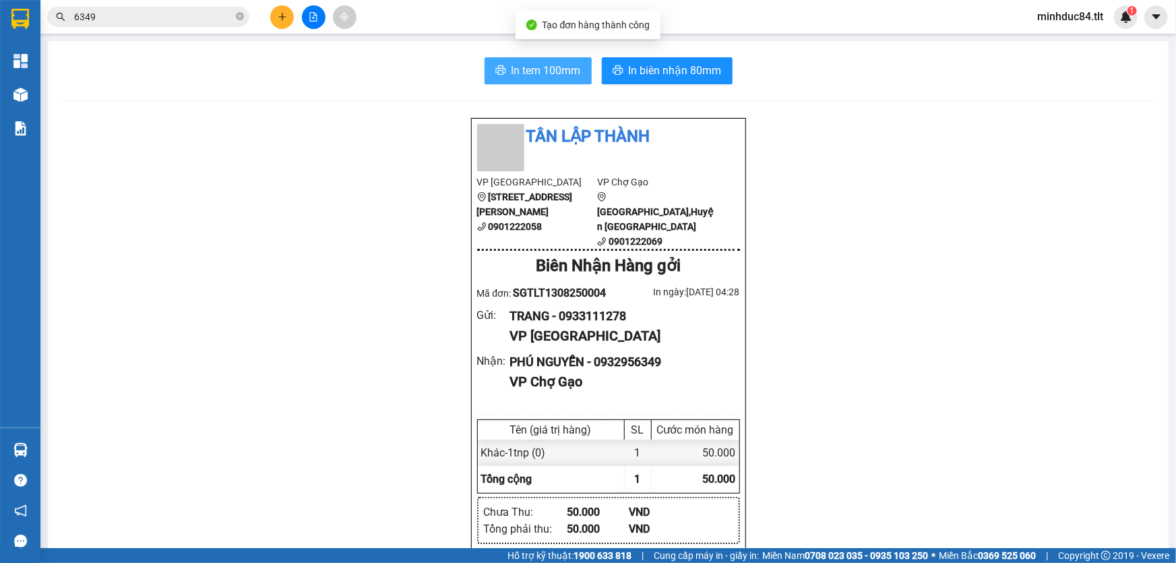
click at [519, 73] on span "In tem 100mm" at bounding box center [545, 70] width 69 height 17
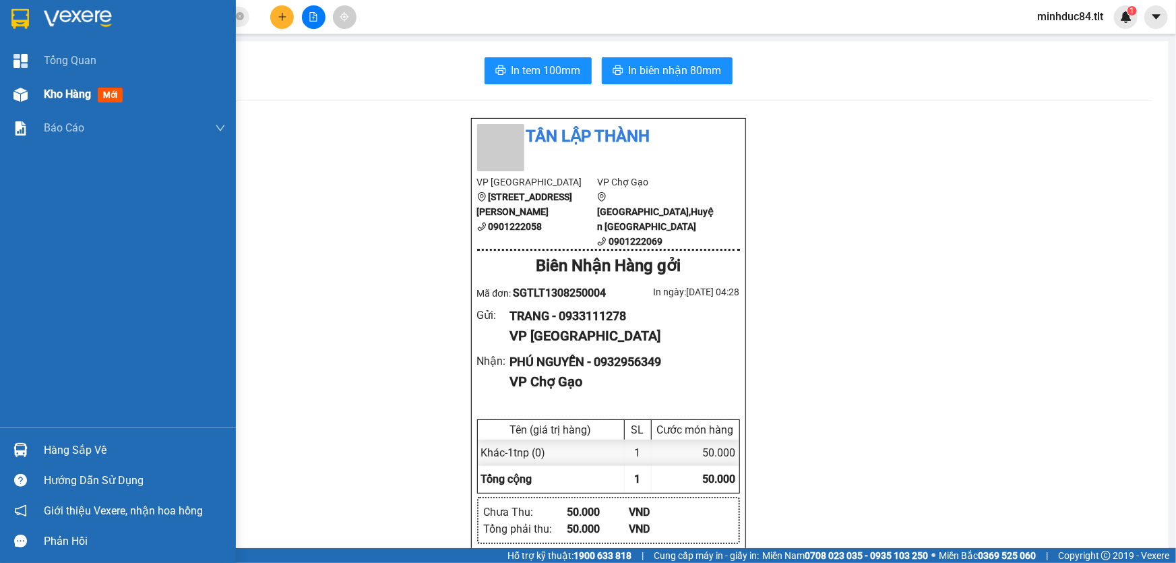
click at [88, 99] on span "Kho hàng" at bounding box center [67, 94] width 47 height 13
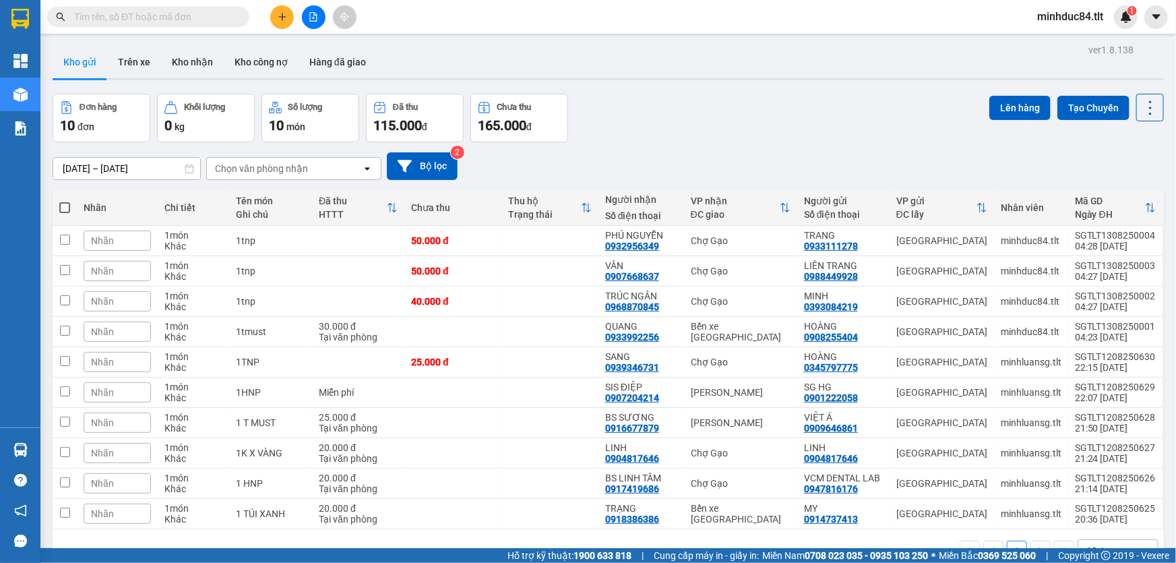
click at [284, 13] on icon "plus" at bounding box center [282, 16] width 9 height 9
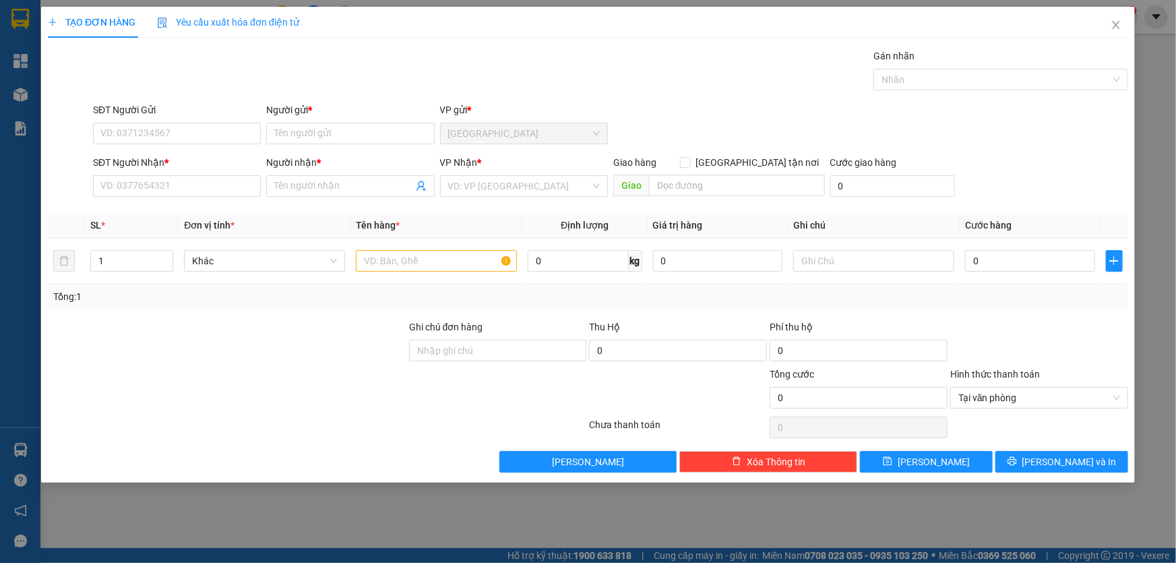
click at [171, 118] on div "SĐT Người Gửi" at bounding box center [177, 112] width 168 height 20
click at [182, 133] on input "SĐT Người Gửi" at bounding box center [177, 134] width 168 height 22
type input "0337164102"
type input "phúc"
type input "0337164102"
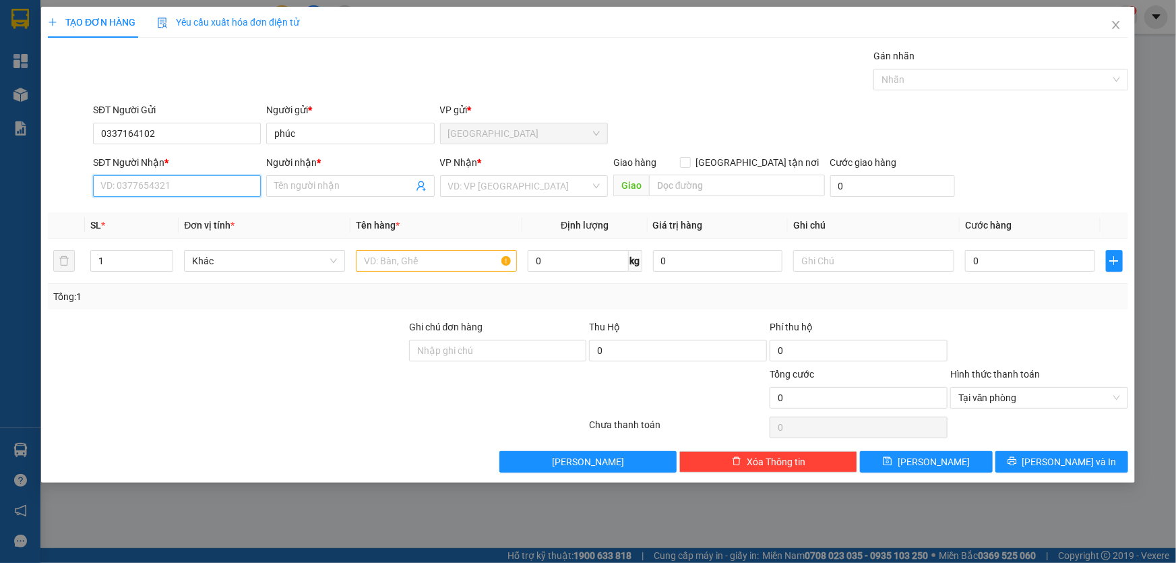
click at [227, 178] on input "SĐT Người Nhận *" at bounding box center [177, 186] width 168 height 22
click at [226, 195] on input "SĐT Người Nhận *" at bounding box center [177, 186] width 168 height 22
click at [197, 241] on div "0931332392 - GIANG" at bounding box center [177, 234] width 152 height 15
type input "0931332392"
type input "GIANG"
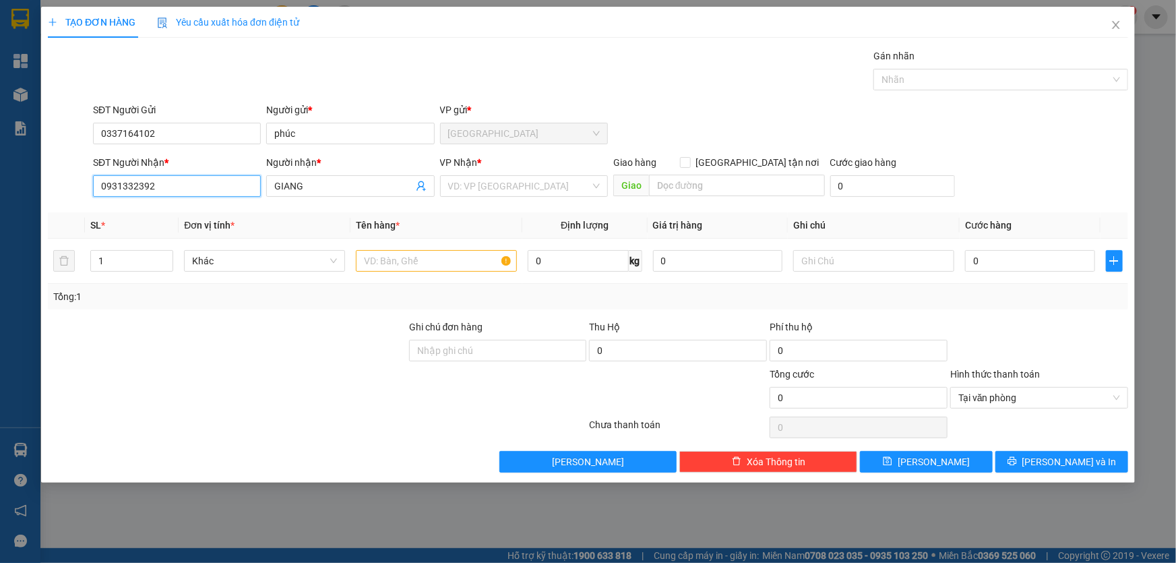
click at [511, 197] on div "VP Nhận * VD: VP Sài Gòn" at bounding box center [524, 178] width 168 height 47
drag, startPoint x: 527, startPoint y: 194, endPoint x: 535, endPoint y: 205, distance: 14.0
click at [527, 194] on input "search" at bounding box center [519, 186] width 142 height 20
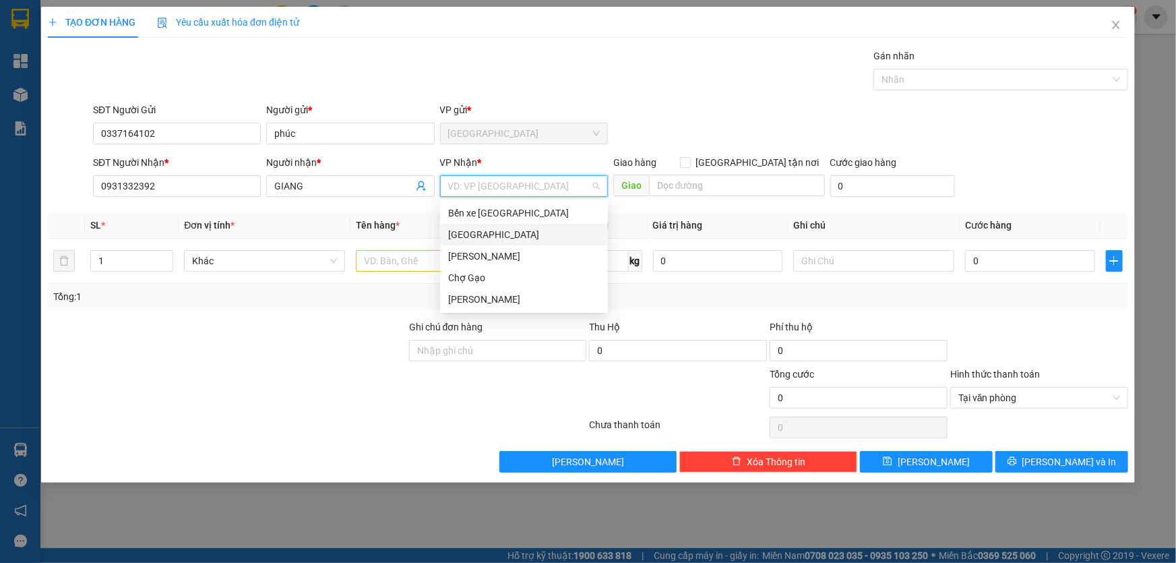
click at [526, 221] on div "Bến xe [GEOGRAPHIC_DATA]" at bounding box center [524, 213] width 168 height 22
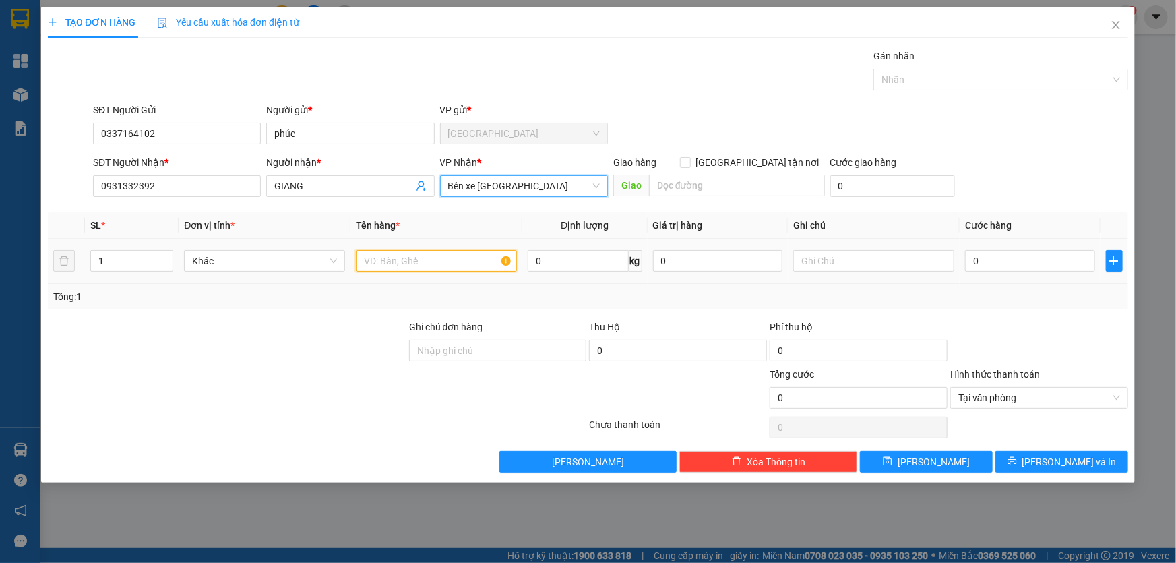
click at [380, 266] on input "text" at bounding box center [436, 261] width 161 height 22
type input "1x trong"
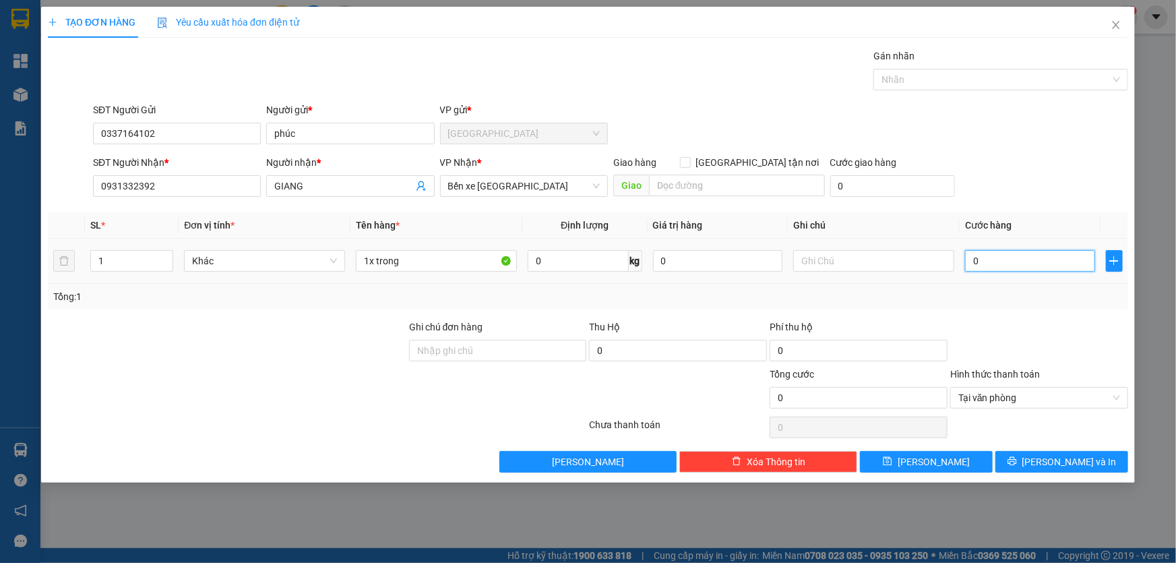
click at [1065, 255] on input "0" at bounding box center [1030, 261] width 130 height 22
type input "2"
type input "20"
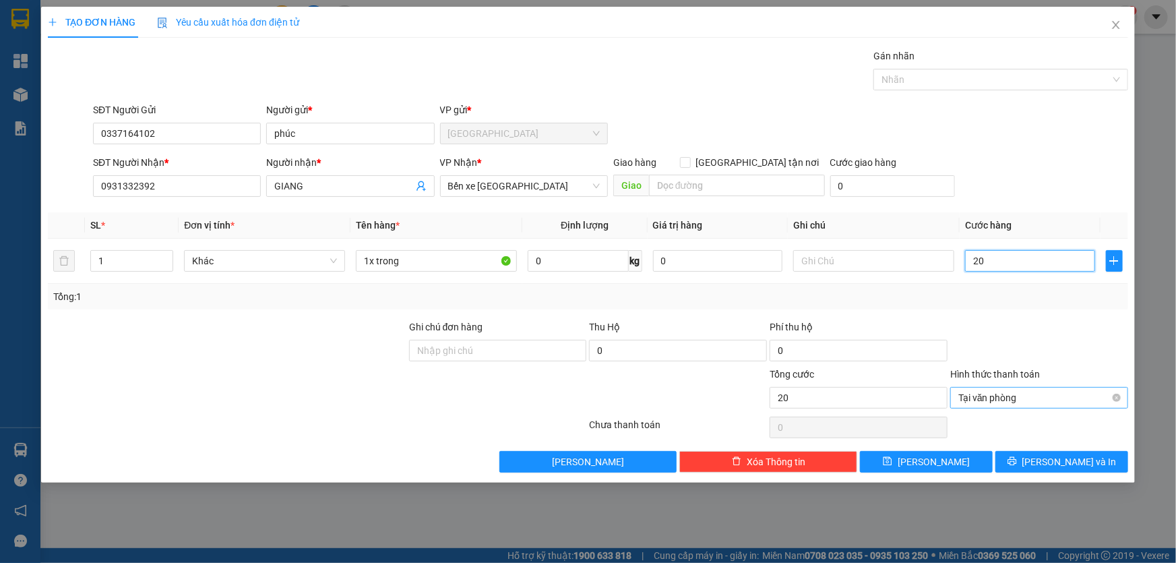
click at [1112, 402] on span "Tại văn phòng" at bounding box center [1039, 397] width 162 height 20
type input "20.000"
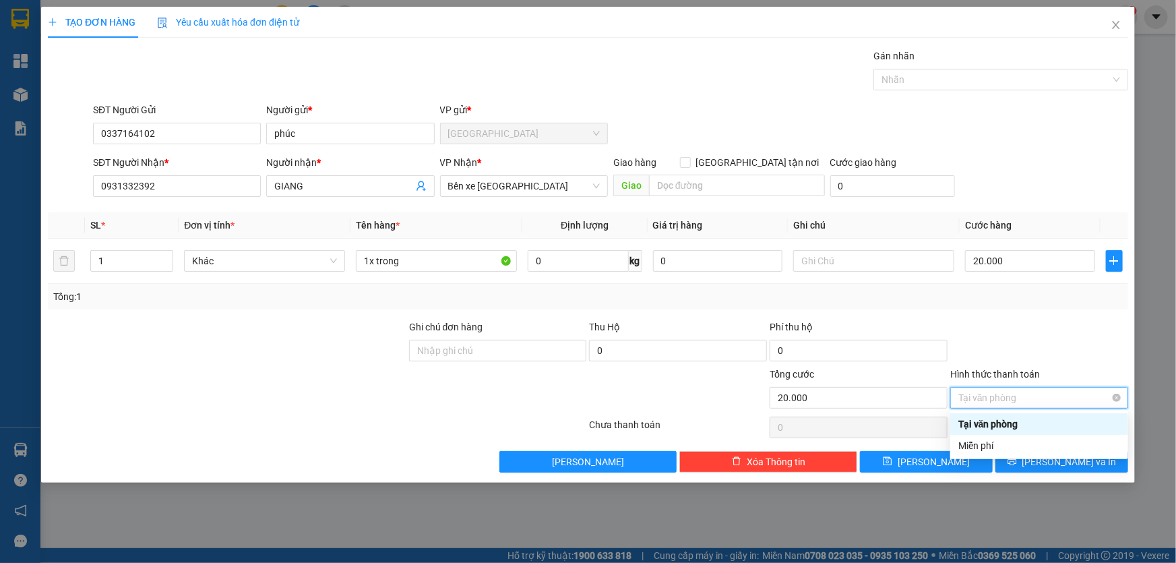
type input "20.000"
click at [1078, 358] on div at bounding box center [1039, 342] width 181 height 47
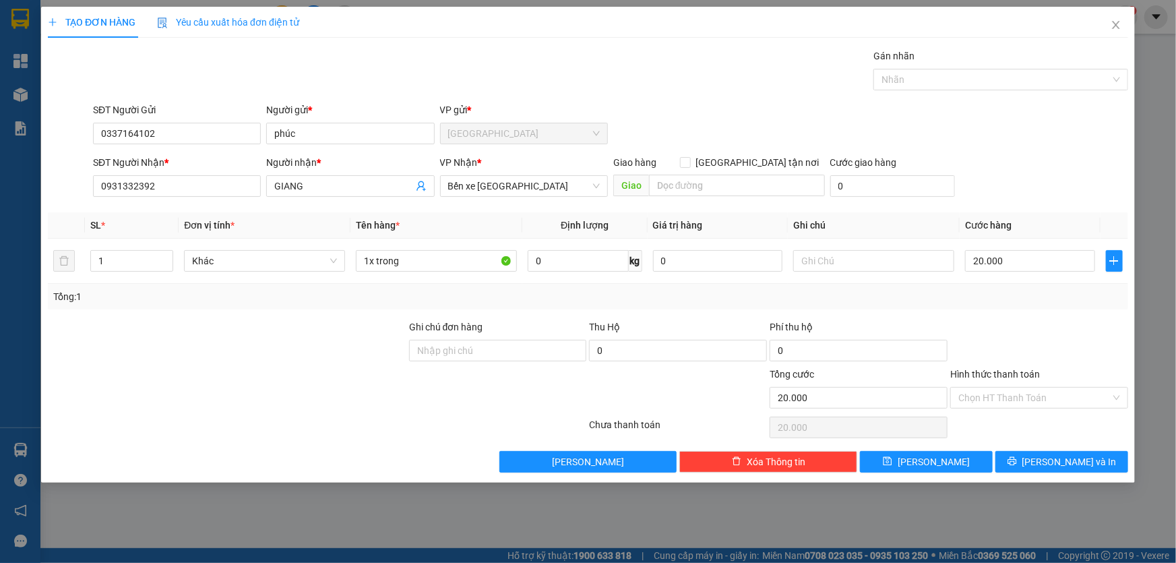
click at [1077, 434] on div at bounding box center [1039, 427] width 181 height 27
drag, startPoint x: 1079, startPoint y: 440, endPoint x: 1075, endPoint y: 451, distance: 12.1
click at [1077, 448] on div "Transit Pickup Surcharge Ids Transit Deliver Surcharge Ids Transit Deliver Surc…" at bounding box center [588, 261] width 1080 height 424
click at [1075, 451] on button "[PERSON_NAME] và In" at bounding box center [1061, 462] width 133 height 22
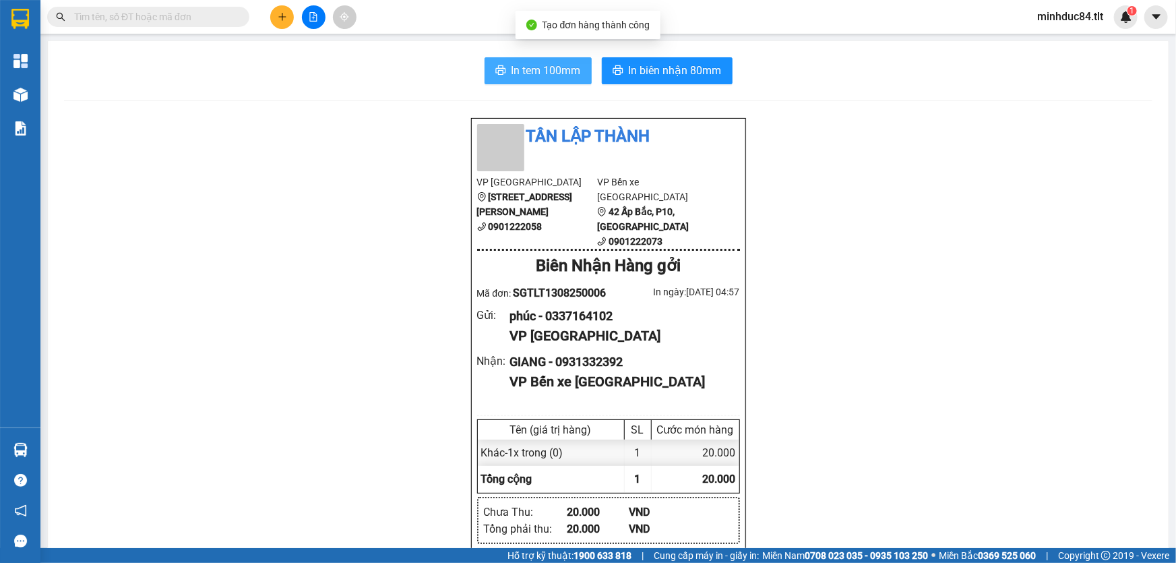
drag, startPoint x: 568, startPoint y: 44, endPoint x: 566, endPoint y: 61, distance: 16.3
click at [566, 71] on span "In tem 100mm" at bounding box center [545, 70] width 69 height 17
